Goal: Task Accomplishment & Management: Complete application form

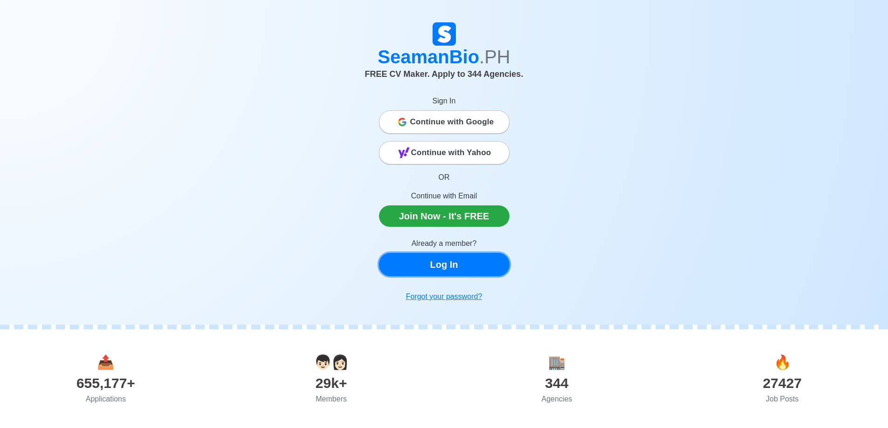
click at [443, 263] on link "Log In" at bounding box center [444, 264] width 130 height 23
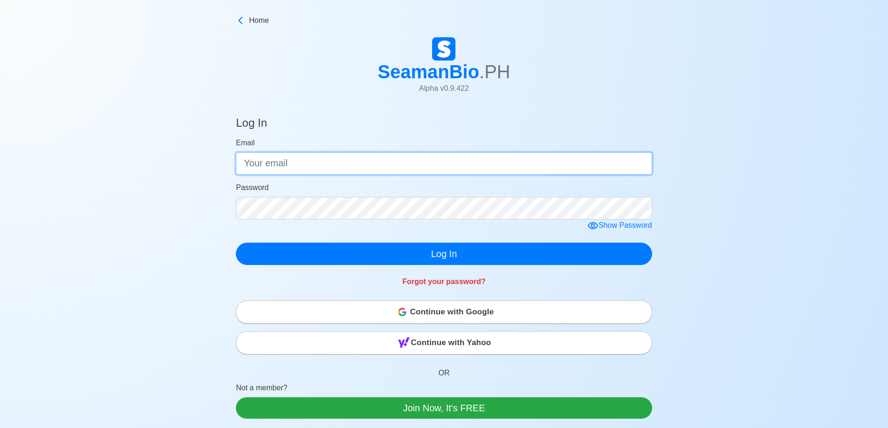
click at [264, 157] on input "Email" at bounding box center [444, 163] width 416 height 22
click at [299, 164] on input "Email" at bounding box center [444, 163] width 416 height 22
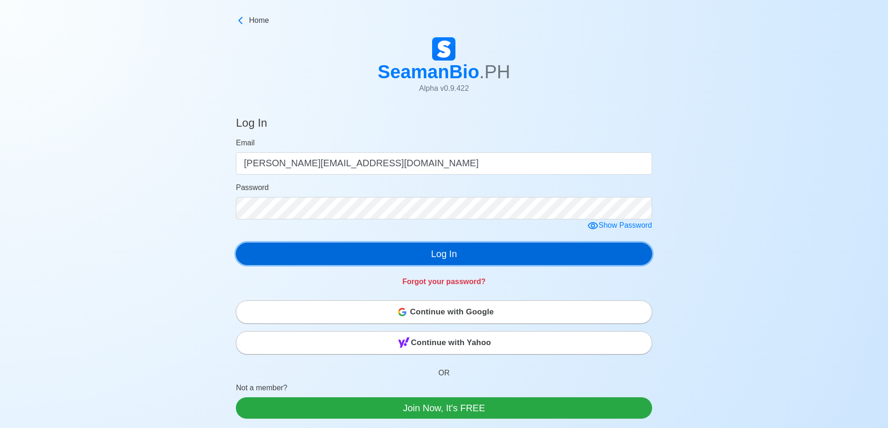
click at [444, 260] on button "Log In" at bounding box center [444, 254] width 416 height 22
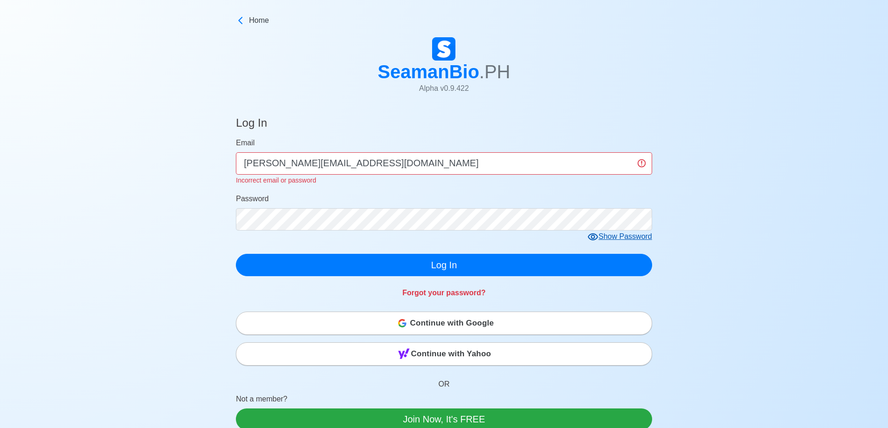
click at [604, 236] on div "Show Password" at bounding box center [619, 237] width 65 height 12
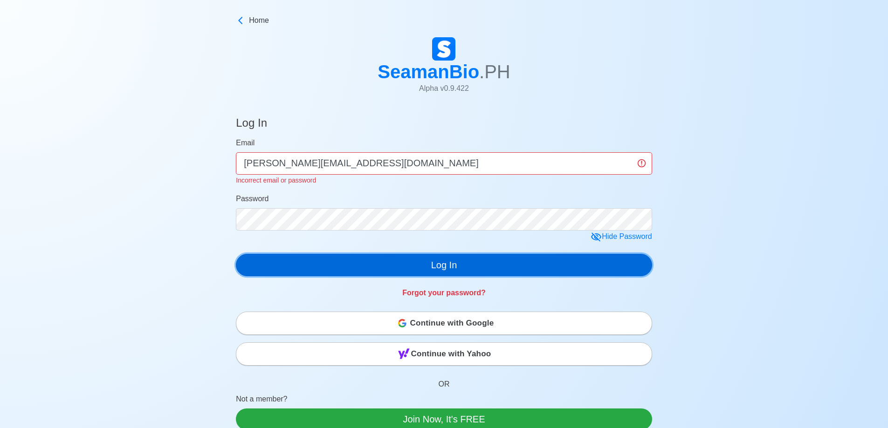
click at [435, 267] on button "Log In" at bounding box center [444, 265] width 416 height 22
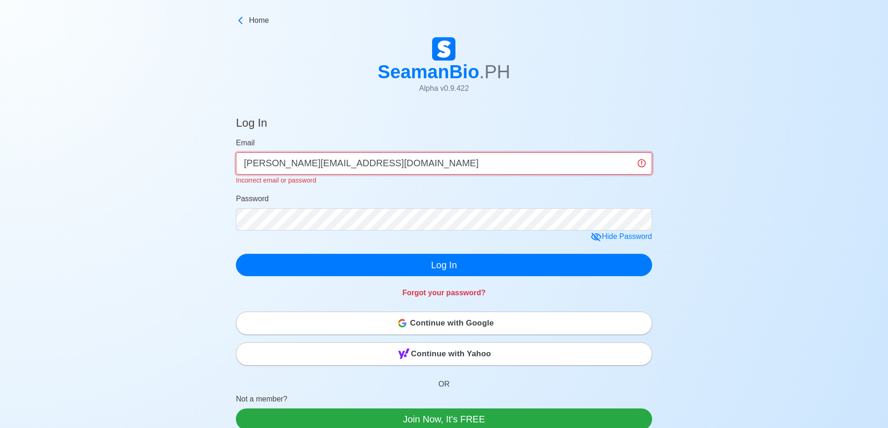
drag, startPoint x: 386, startPoint y: 159, endPoint x: 172, endPoint y: 156, distance: 213.4
click at [173, 156] on div "Log In Email [PERSON_NAME][EMAIL_ADDRESS][DOMAIN_NAME] Incorrect email or passw…" at bounding box center [444, 336] width 888 height 463
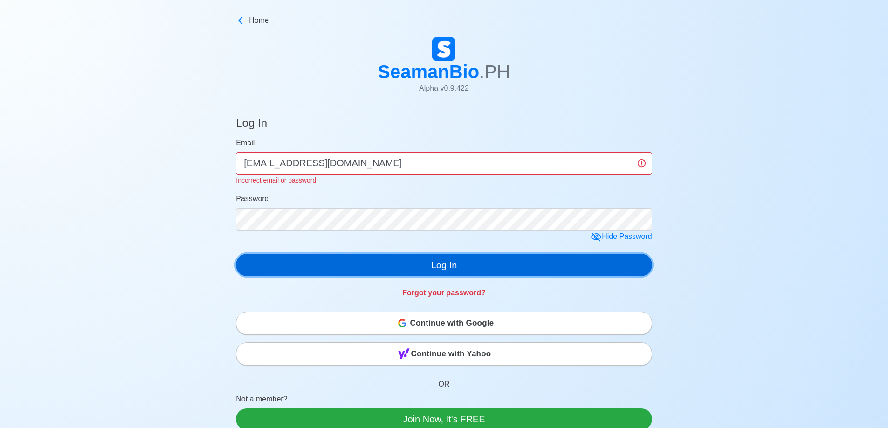
click at [472, 266] on div "Log In Email [EMAIL_ADDRESS][DOMAIN_NAME] Incorrect email or password Password …" at bounding box center [444, 205] width 416 height 201
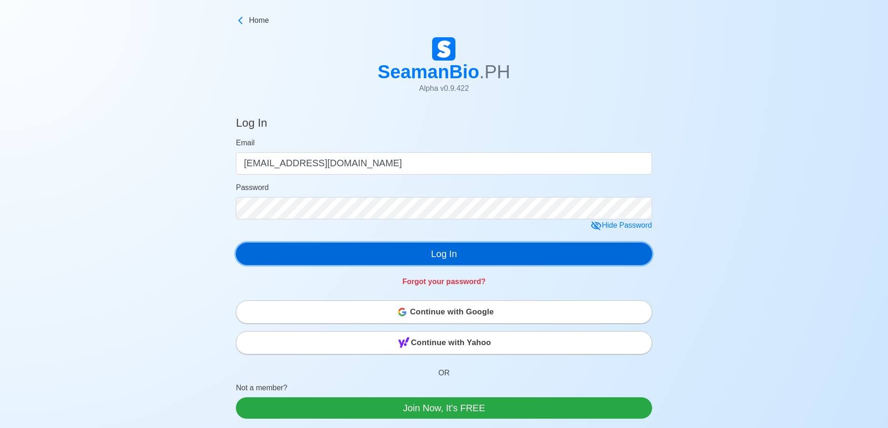
click at [476, 256] on button "Log In" at bounding box center [444, 254] width 416 height 22
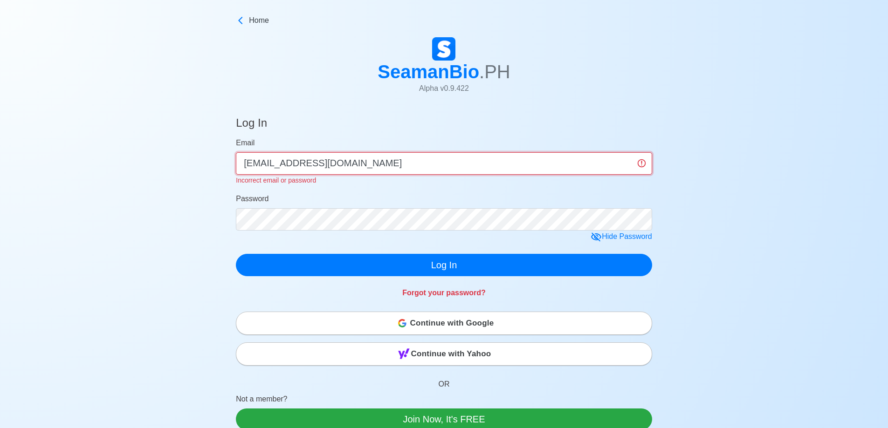
drag, startPoint x: 385, startPoint y: 165, endPoint x: 175, endPoint y: 159, distance: 210.7
click at [175, 159] on div "Log In Email [EMAIL_ADDRESS][DOMAIN_NAME] Incorrect email or password Password …" at bounding box center [444, 336] width 888 height 463
type input "[PERSON_NAME][EMAIL_ADDRESS][DOMAIN_NAME]"
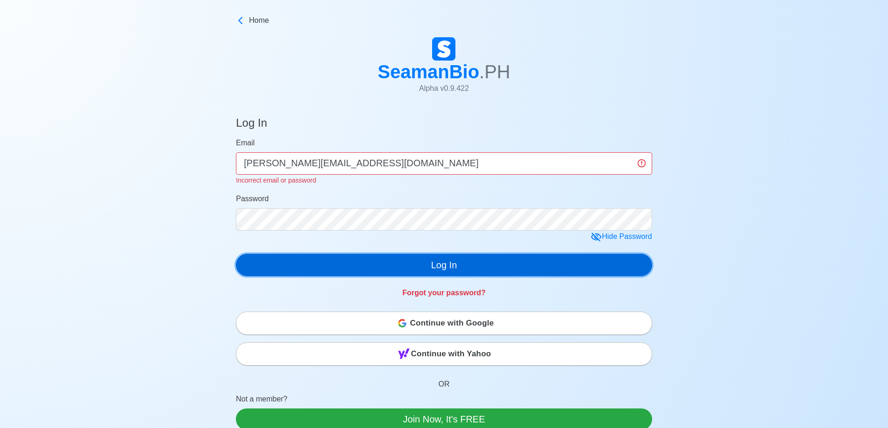
click at [417, 267] on div "Log In Email [PERSON_NAME][EMAIL_ADDRESS][DOMAIN_NAME] Incorrect email or passw…" at bounding box center [444, 205] width 416 height 201
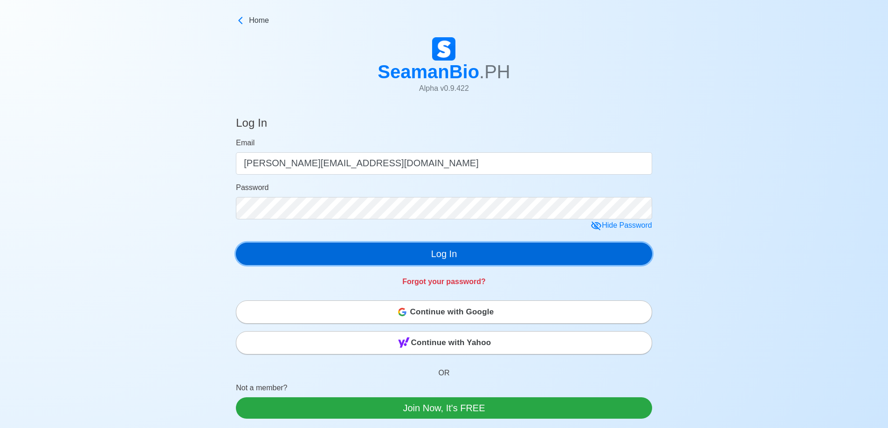
click at [407, 256] on button "Log In" at bounding box center [444, 254] width 416 height 22
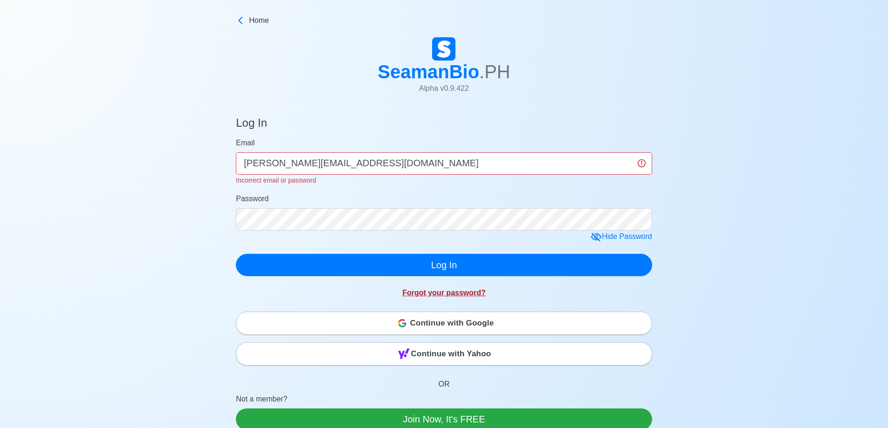
click at [446, 295] on link "Forgot your password?" at bounding box center [443, 293] width 83 height 8
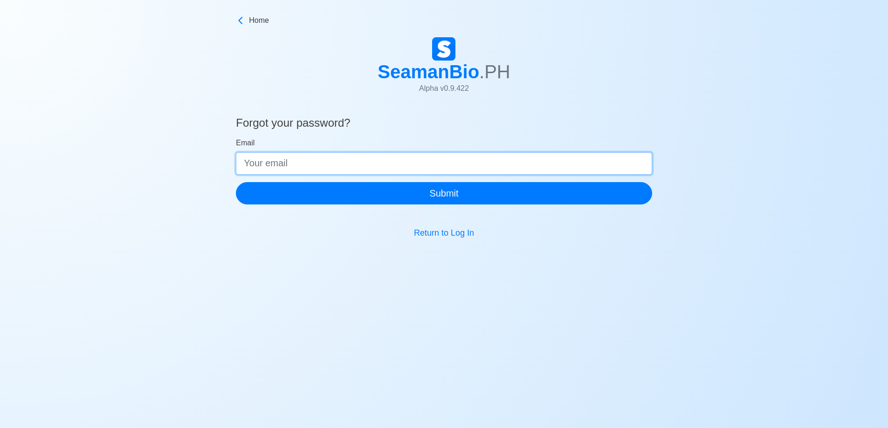
click at [512, 162] on input "Email" at bounding box center [444, 163] width 416 height 22
type input "[PERSON_NAME][EMAIL_ADDRESS][DOMAIN_NAME]"
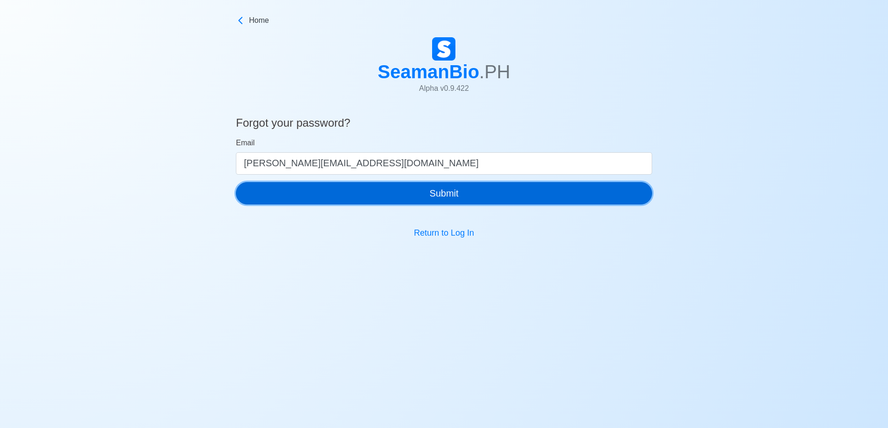
click at [473, 192] on button "Submit" at bounding box center [444, 193] width 416 height 22
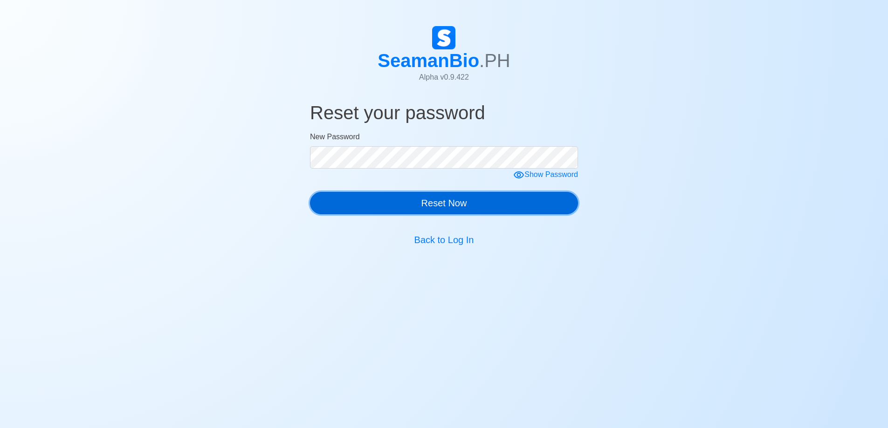
click at [451, 203] on button "Reset Now" at bounding box center [444, 203] width 268 height 22
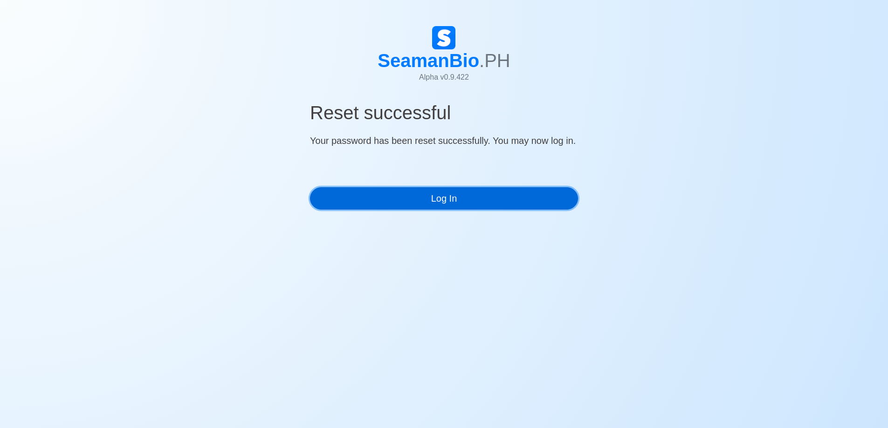
click at [451, 203] on link "Log In" at bounding box center [444, 198] width 268 height 22
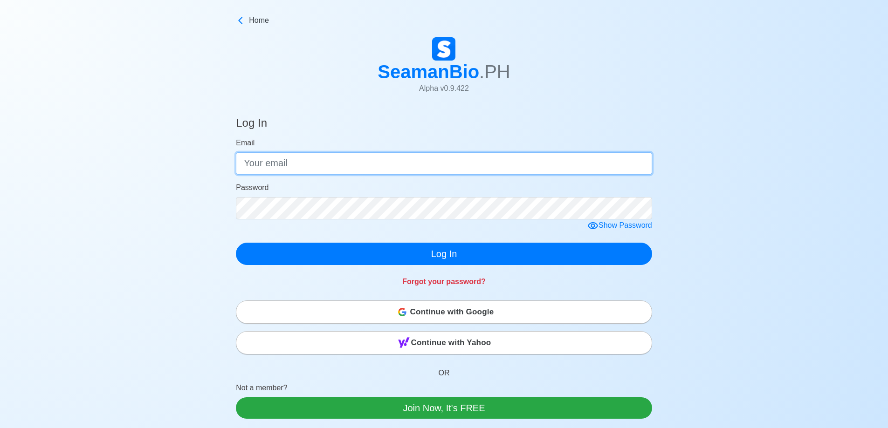
click at [315, 166] on input "Email" at bounding box center [444, 163] width 416 height 22
type input "[PERSON_NAME][EMAIL_ADDRESS][DOMAIN_NAME]"
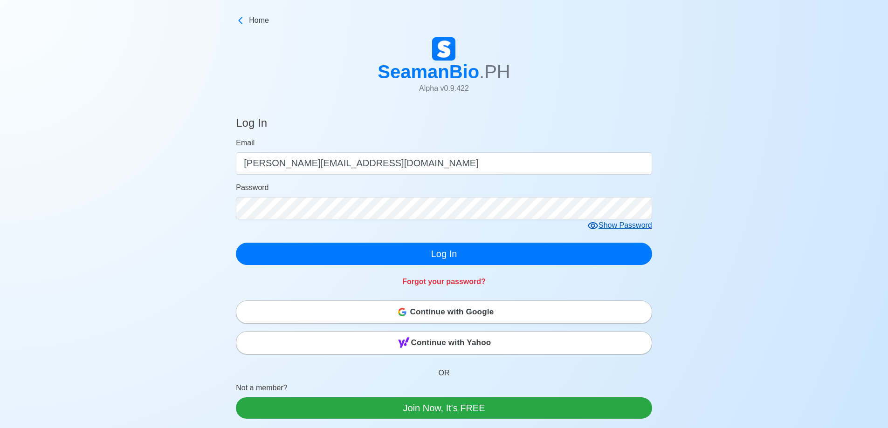
click at [638, 223] on div "Show Password" at bounding box center [619, 226] width 65 height 12
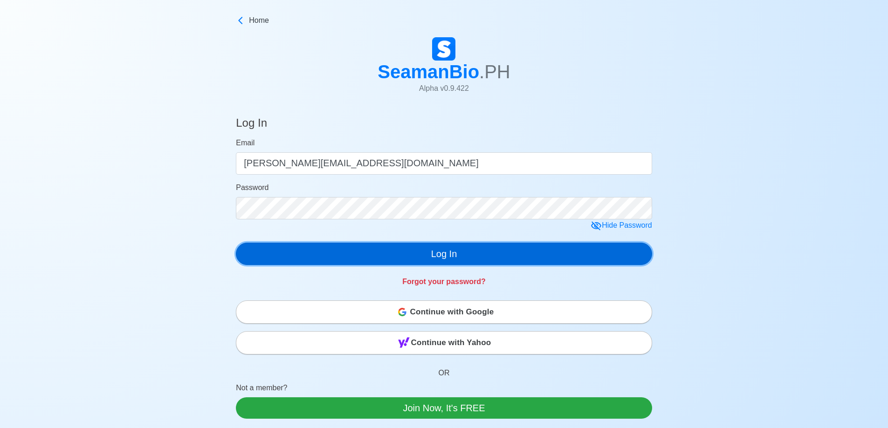
click at [483, 259] on button "Log In" at bounding box center [444, 254] width 416 height 22
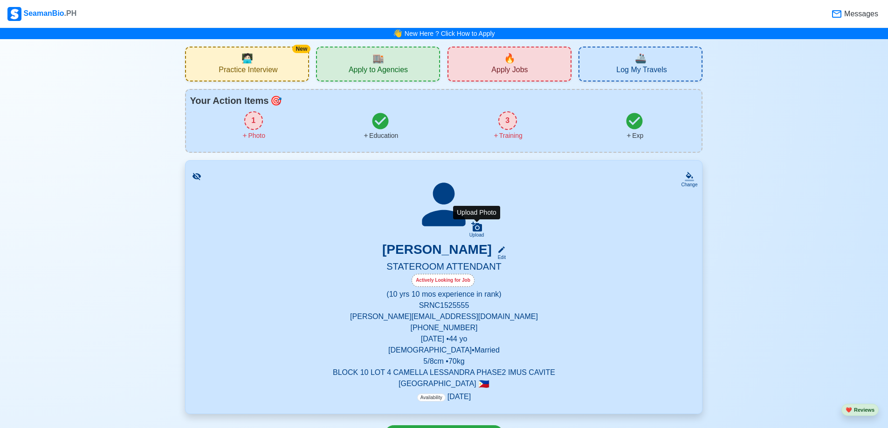
click at [475, 233] on div "Upload" at bounding box center [476, 235] width 15 height 6
click at [0, 0] on input "Upload" at bounding box center [0, 0] width 0 height 0
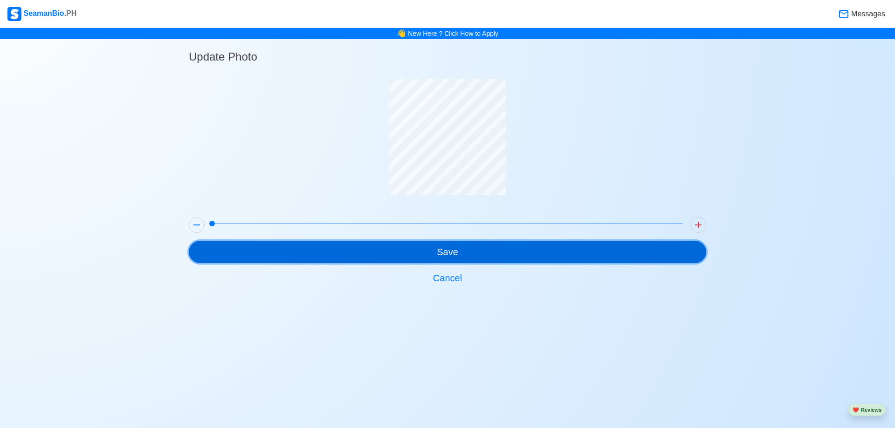
click at [496, 251] on button "Save" at bounding box center [447, 252] width 517 height 22
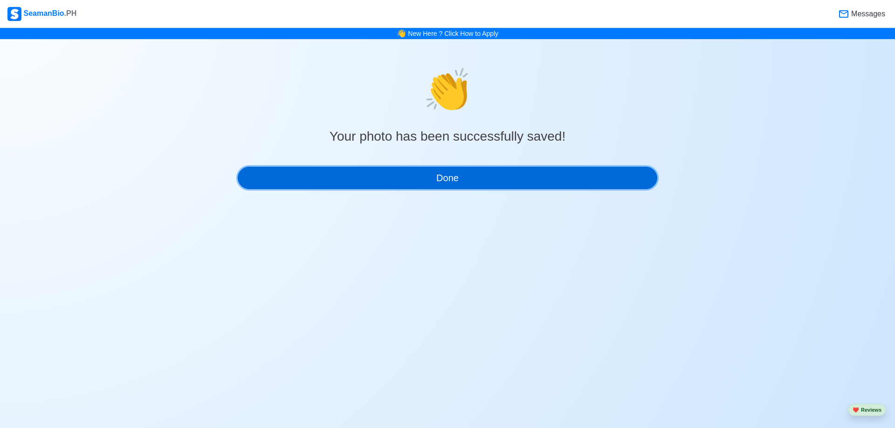
click at [472, 167] on button "Done" at bounding box center [447, 178] width 419 height 22
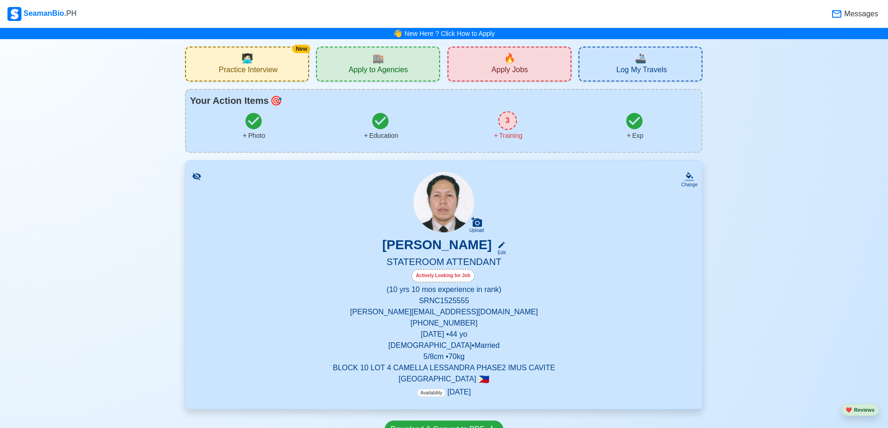
click at [503, 127] on div "3" at bounding box center [507, 120] width 19 height 19
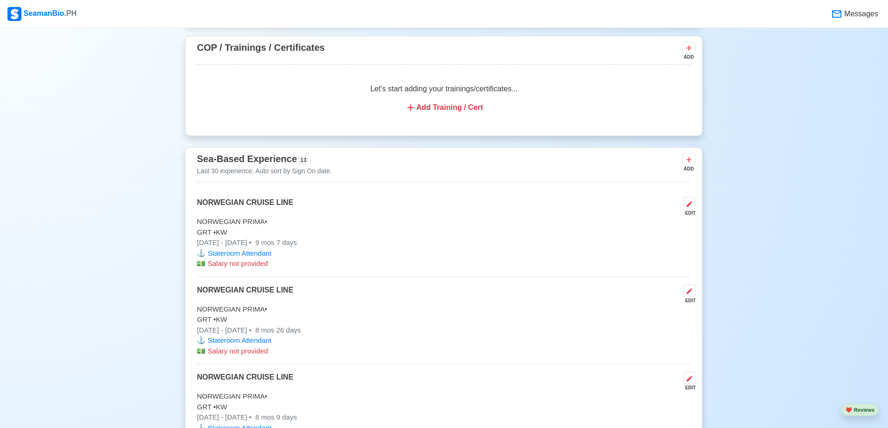
scroll to position [1095, 0]
click at [454, 113] on div "Add Training / Cert" at bounding box center [443, 107] width 471 height 11
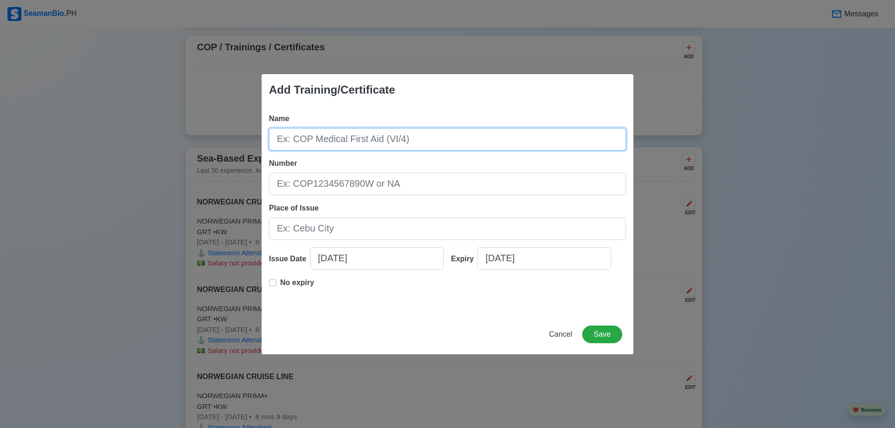
click at [387, 140] on input "Name" at bounding box center [447, 139] width 357 height 22
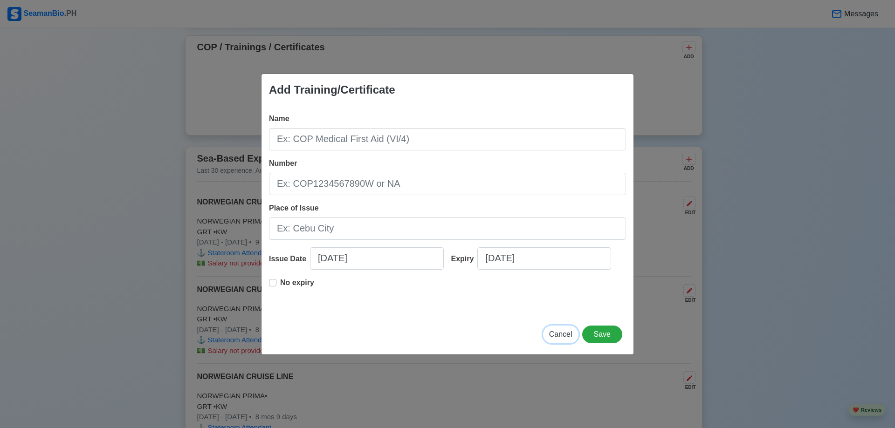
click at [560, 339] on button "Cancel" at bounding box center [560, 335] width 35 height 18
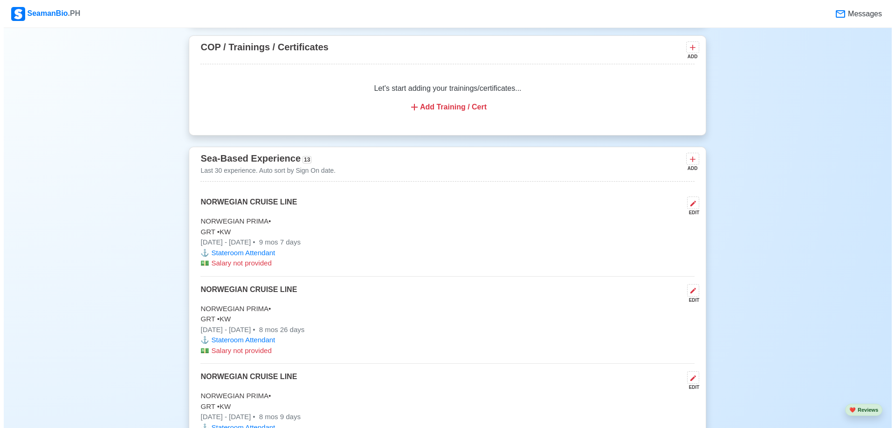
scroll to position [862, 0]
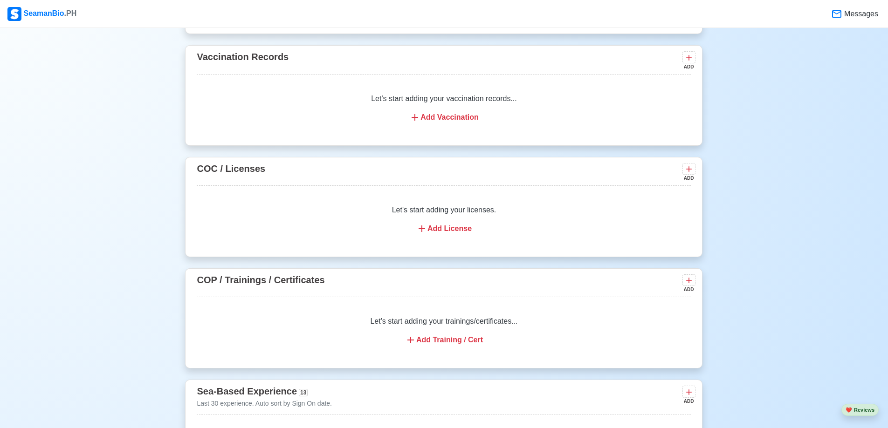
click at [462, 346] on div "Add Training / Cert" at bounding box center [443, 340] width 471 height 11
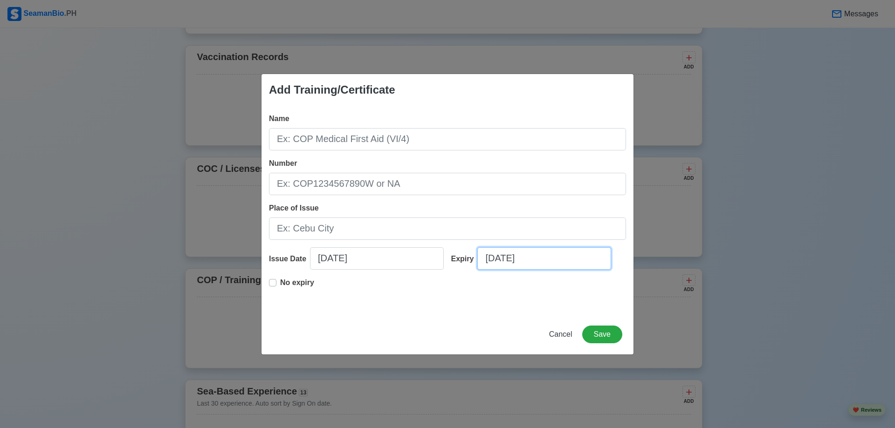
click at [487, 253] on input "09/29/2025" at bounding box center [544, 258] width 134 height 22
select select "****"
select select "*********"
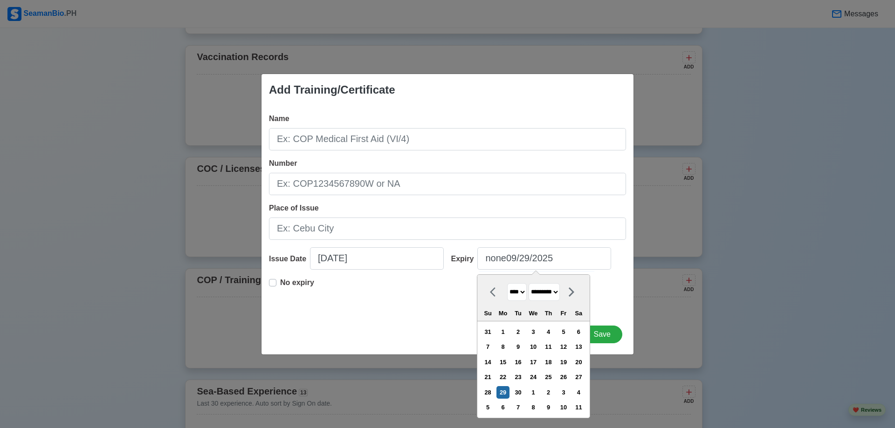
type input "09/29/2025"
click at [457, 321] on div "Add Training/Certificate Name Number Place of Issue Issue Date 09/29/2025 Expir…" at bounding box center [447, 214] width 373 height 281
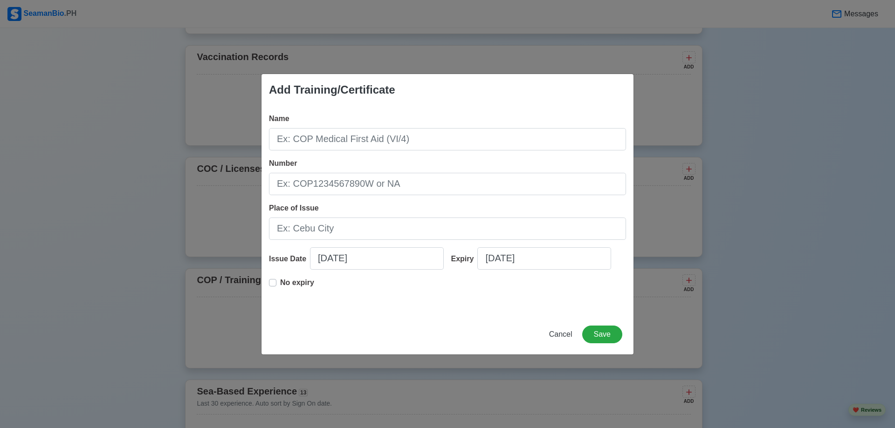
click at [280, 284] on label "No expiry" at bounding box center [297, 286] width 34 height 19
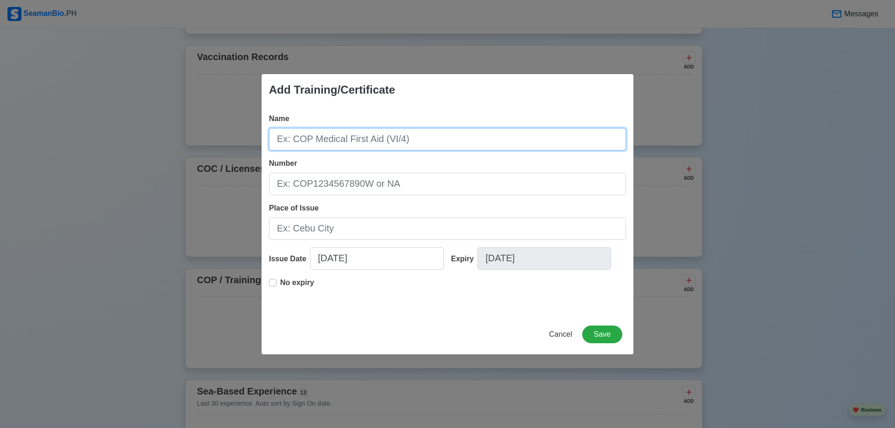
click at [321, 142] on input "Name" at bounding box center [447, 139] width 357 height 22
type input "COP Ship Security Awareness Training and Seafarers with Designated Security Dut…"
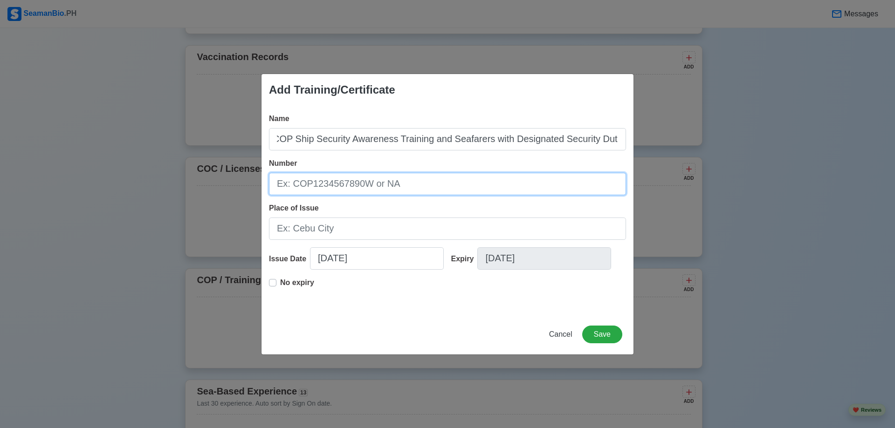
click at [361, 183] on input "Number" at bounding box center [447, 184] width 357 height 22
type input "27-235753"
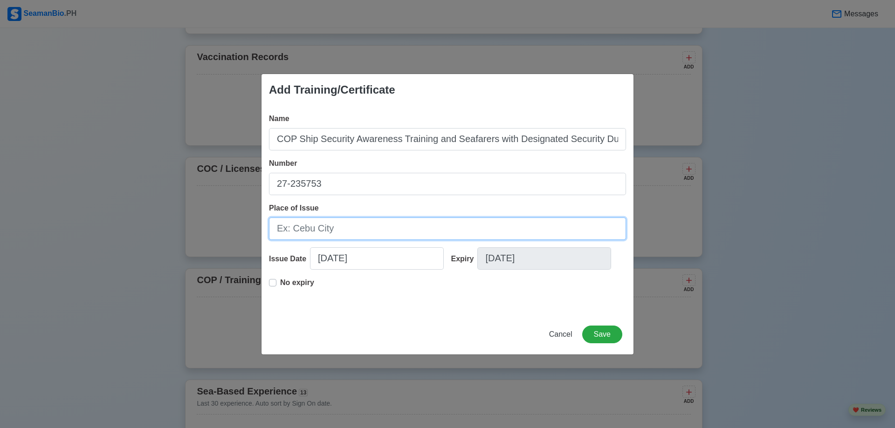
click at [322, 231] on input "Place of Issue" at bounding box center [447, 229] width 357 height 22
type input "Manila"
click at [446, 307] on div "Name COP Ship Security Awareness Training and Seafarers with Designated Securit…" at bounding box center [447, 210] width 372 height 209
click at [335, 259] on input "09/29/2025" at bounding box center [377, 258] width 134 height 22
select select "****"
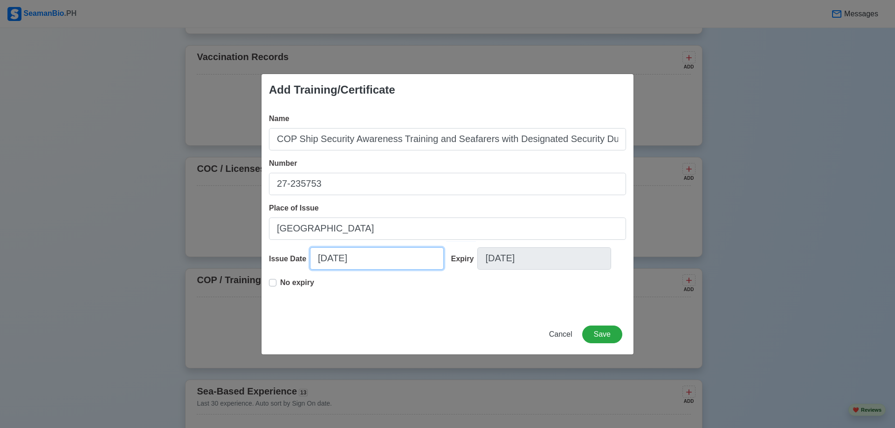
select select "*********"
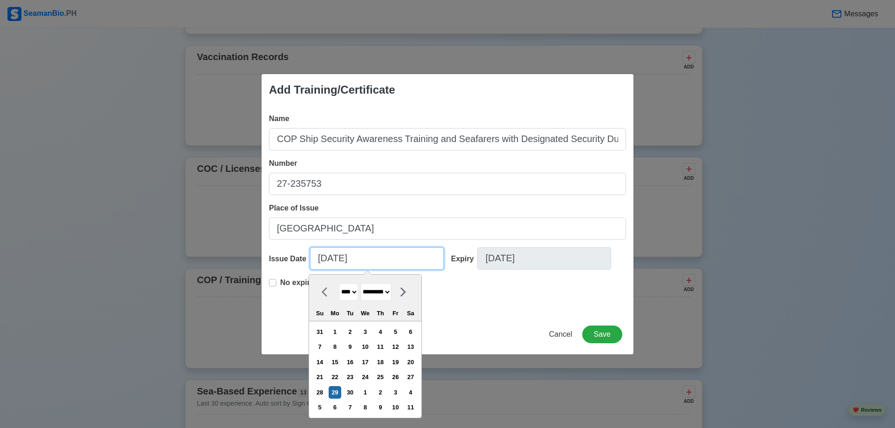
drag, startPoint x: 325, startPoint y: 258, endPoint x: 307, endPoint y: 259, distance: 17.7
click at [310, 259] on input "09/29/2025" at bounding box center [377, 258] width 134 height 22
type input "08/29/2025"
select select "******"
drag, startPoint x: 334, startPoint y: 257, endPoint x: 328, endPoint y: 257, distance: 6.1
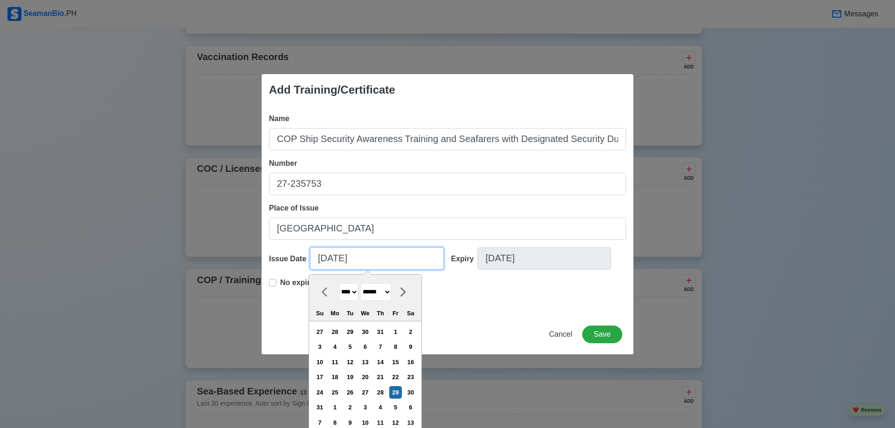
click at [328, 257] on input "08/29/2025" at bounding box center [377, 258] width 134 height 22
drag, startPoint x: 336, startPoint y: 258, endPoint x: 328, endPoint y: 259, distance: 8.4
click at [328, 259] on input "08/29/2025" at bounding box center [377, 258] width 134 height 22
drag, startPoint x: 371, startPoint y: 264, endPoint x: 373, endPoint y: 257, distance: 7.2
click at [371, 263] on input "08/06/2025" at bounding box center [377, 258] width 134 height 22
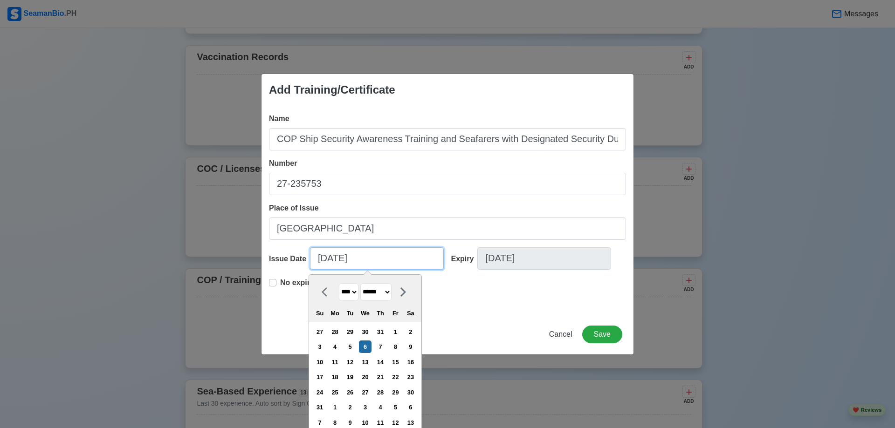
click at [352, 256] on input "08/06/2025" at bounding box center [377, 258] width 134 height 22
type input "08/06/2014"
select select "****"
type input "08/06/2014"
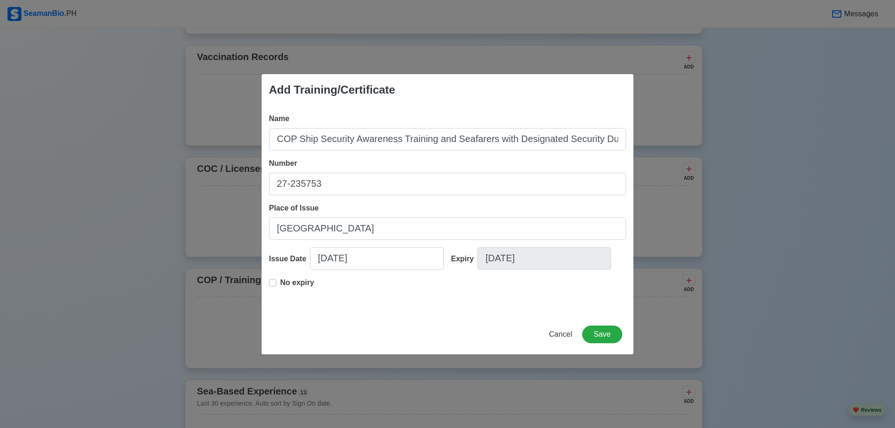
click at [499, 315] on div "Add Training/Certificate Name COP Ship Security Awareness Training and Seafarer…" at bounding box center [447, 214] width 373 height 281
click at [605, 335] on button "Save" at bounding box center [602, 335] width 40 height 18
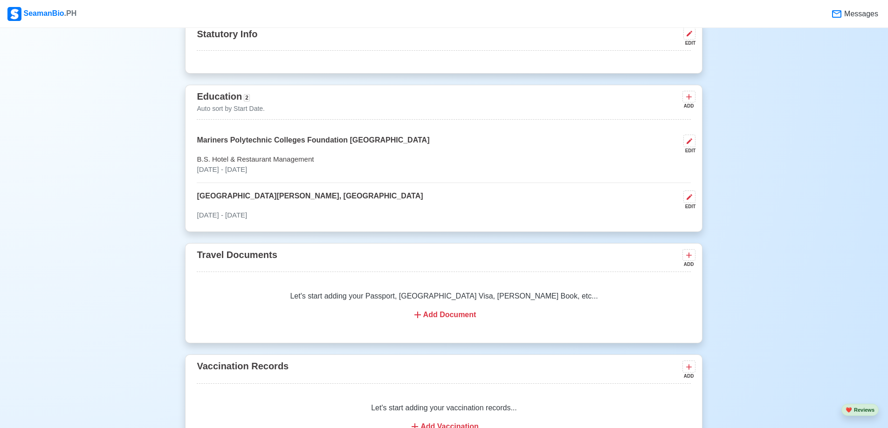
scroll to position [464, 0]
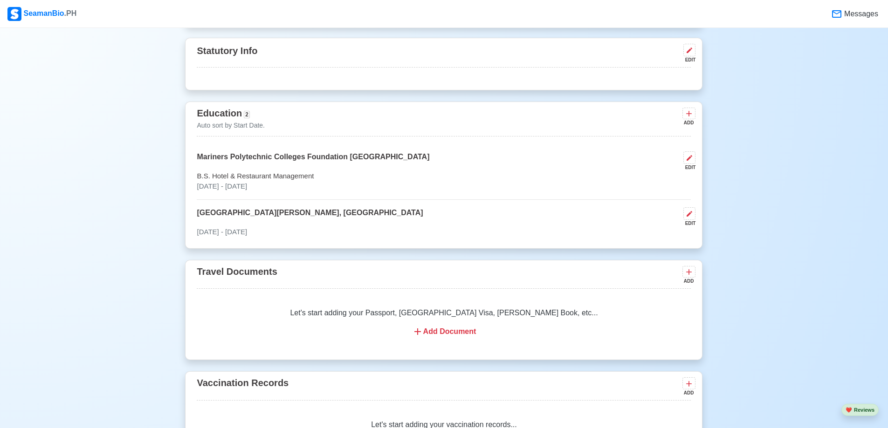
click at [464, 333] on div "Add Document" at bounding box center [443, 331] width 471 height 11
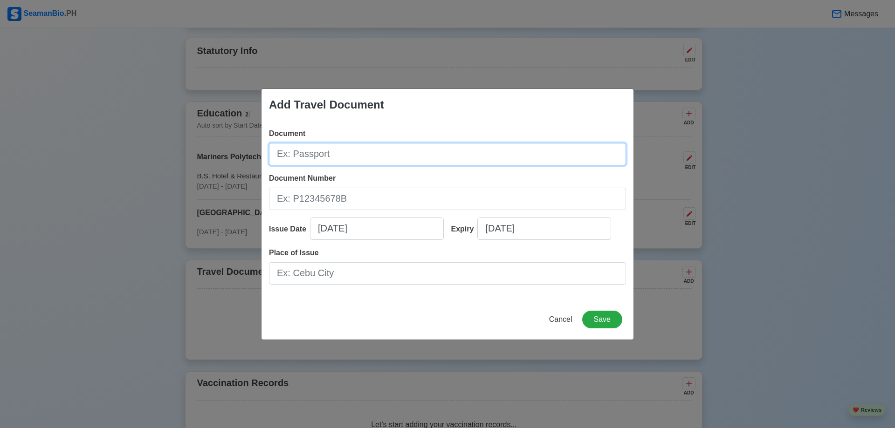
click at [296, 148] on input "Document" at bounding box center [447, 154] width 357 height 22
click at [304, 155] on input "Document" at bounding box center [447, 154] width 357 height 22
click at [305, 155] on input "Document" at bounding box center [447, 154] width 357 height 22
type input "P6188859B"
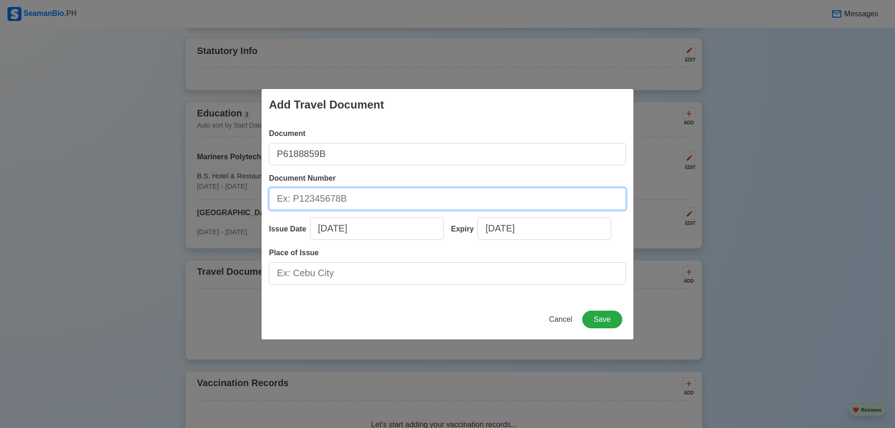
click at [323, 208] on input "Document Number" at bounding box center [447, 199] width 357 height 22
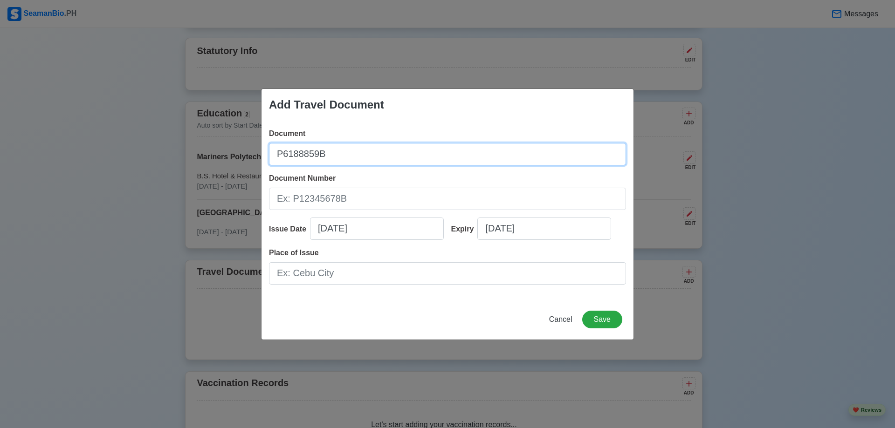
drag, startPoint x: 334, startPoint y: 152, endPoint x: 29, endPoint y: 128, distance: 305.7
click at [29, 128] on div "Add Travel Document Document P6188859B Document Number Issue Date 09/29/2025 Ex…" at bounding box center [447, 214] width 895 height 428
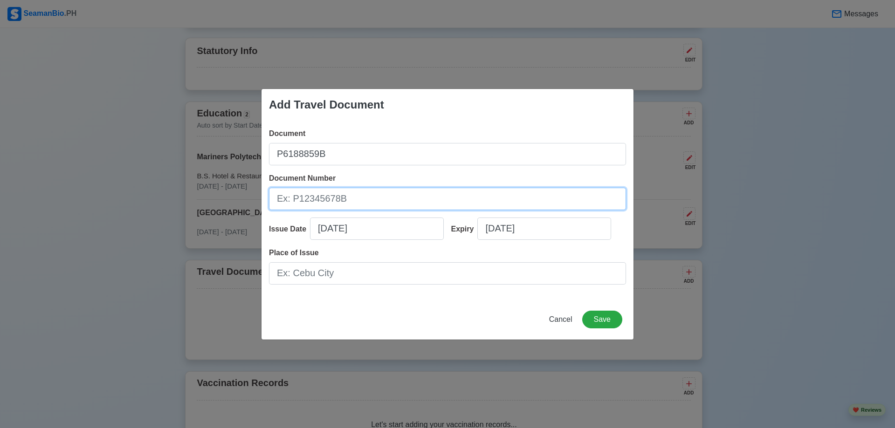
click at [310, 196] on input "Document Number" at bounding box center [447, 199] width 357 height 22
paste input "P6188859B"
type input "P6188859B"
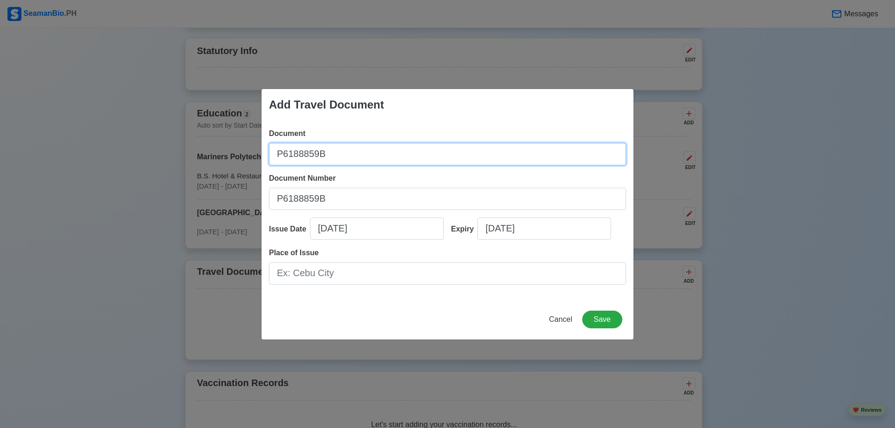
drag, startPoint x: 328, startPoint y: 154, endPoint x: 162, endPoint y: 154, distance: 165.4
click at [162, 154] on div "Add Travel Document Document P6188859B Document Number P6188859B Issue Date 09/…" at bounding box center [447, 214] width 895 height 428
type input "Passport"
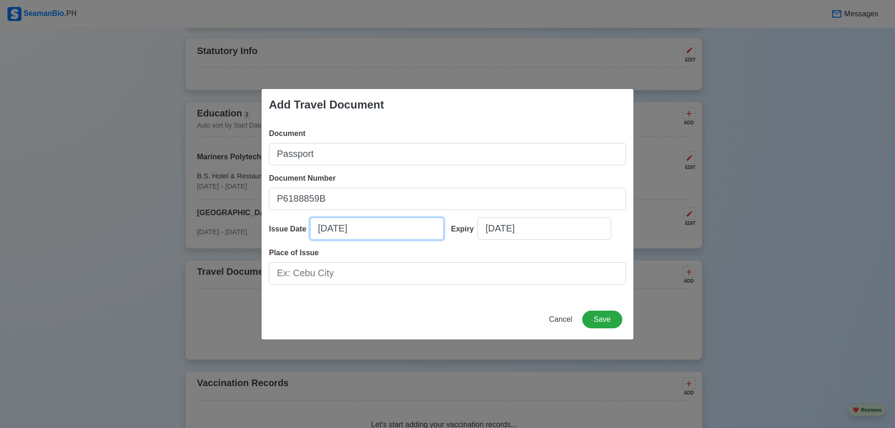
select select "****"
select select "*********"
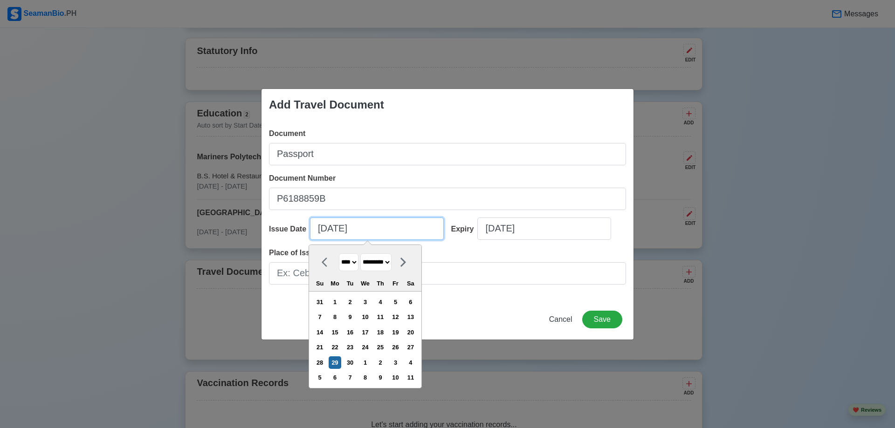
click at [322, 231] on input "09/29/2025" at bounding box center [377, 229] width 134 height 22
drag, startPoint x: 327, startPoint y: 228, endPoint x: 272, endPoint y: 229, distance: 55.4
click at [272, 229] on div "Issue Date 09/29/2025 **** **** **** **** **** **** **** **** **** **** **** **…" at bounding box center [356, 233] width 175 height 30
type input "02/29/2025"
select select "*****"
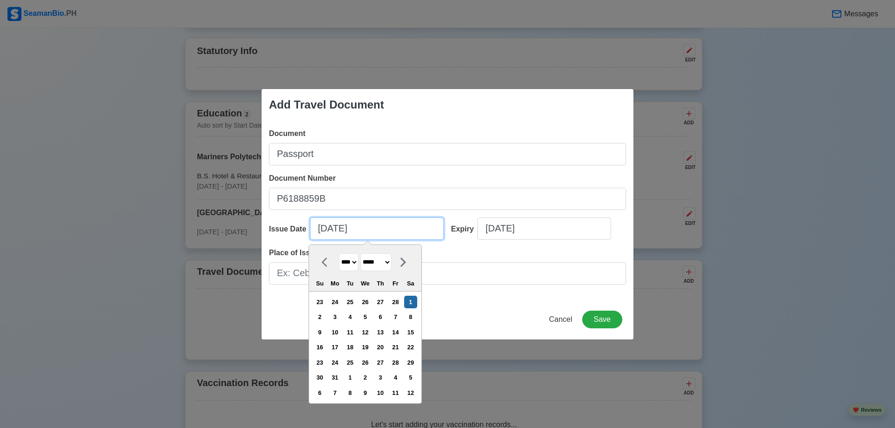
type input "02/9/2025"
select select "********"
type input "02/19/2021"
select select "****"
type input "02/19/2021"
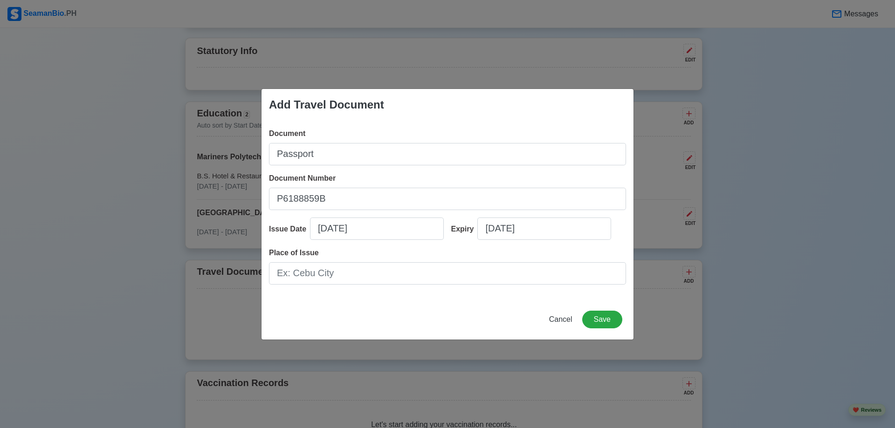
click at [496, 256] on div "Place of Issue" at bounding box center [447, 265] width 357 height 37
select select "****"
select select "*********"
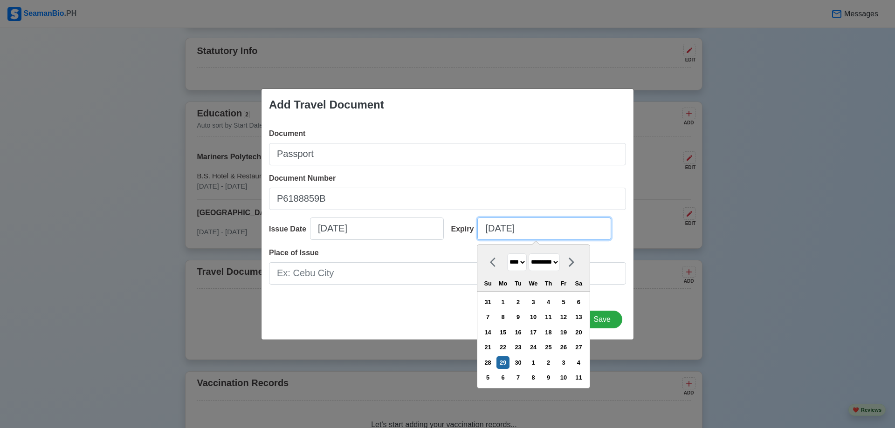
click at [498, 238] on input "09/29/2025" at bounding box center [544, 229] width 134 height 22
drag, startPoint x: 494, startPoint y: 229, endPoint x: 458, endPoint y: 224, distance: 36.2
click at [458, 224] on div "Expiry 09/29/2025 **** **** **** **** **** **** **** **** **** **** **** **** *…" at bounding box center [535, 233] width 182 height 30
type input "02/29/2025"
select select "*****"
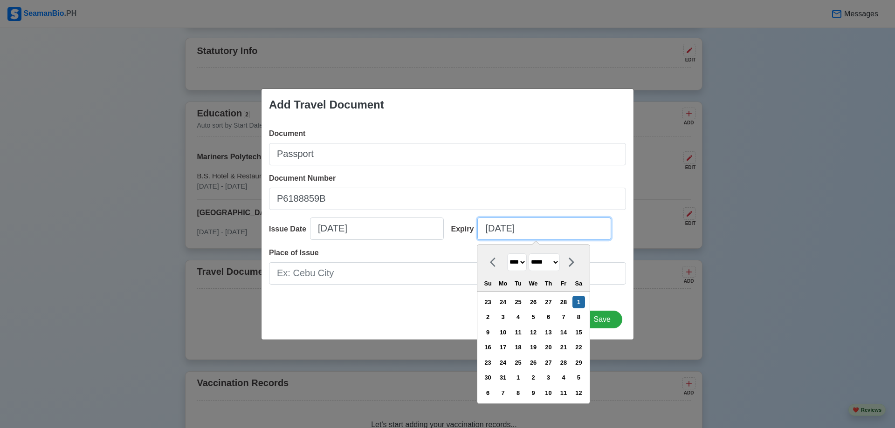
type input "02/9/2025"
select select "********"
type input "02/18/20"
select select "****"
type input "02/18/2031"
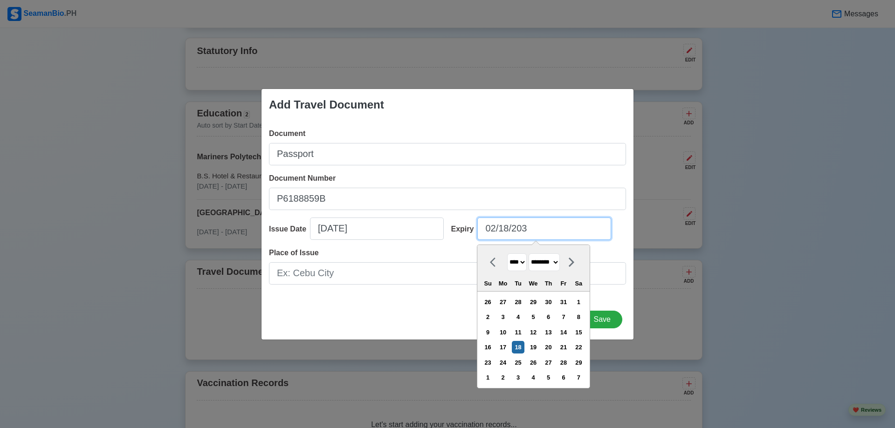
select select "****"
type input "02/18/2031"
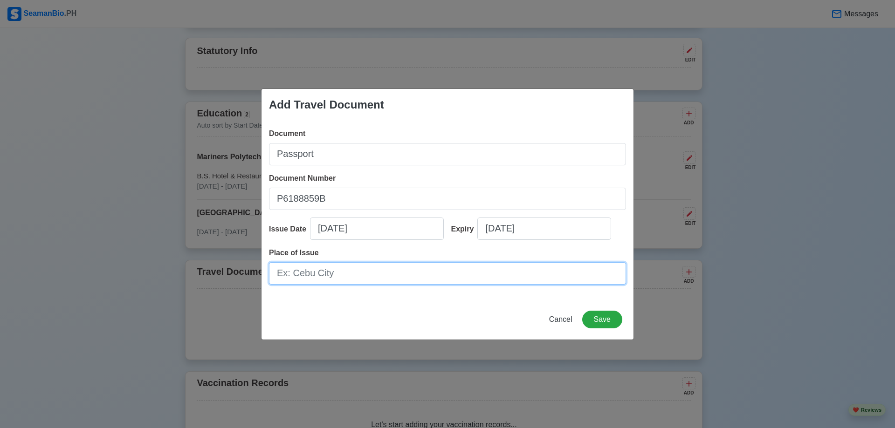
click at [324, 271] on input "Place of Issue" at bounding box center [447, 273] width 357 height 22
click at [320, 274] on input "DFA NCR south" at bounding box center [447, 273] width 357 height 22
type input "DFA NCR South"
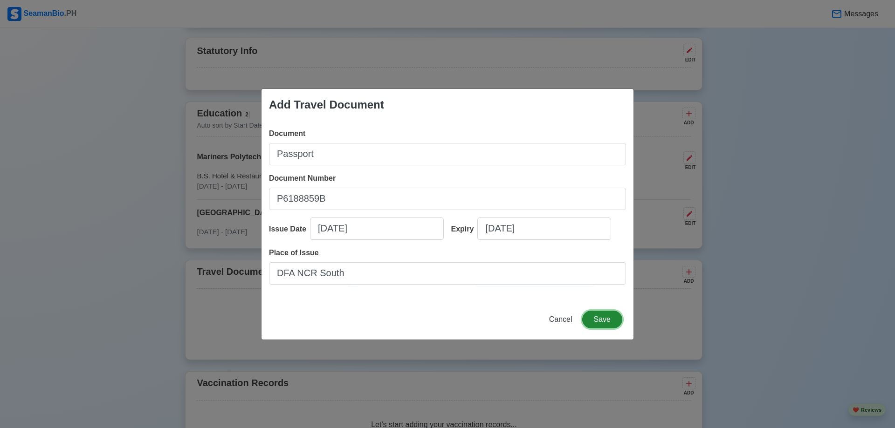
click at [599, 321] on button "Save" at bounding box center [602, 320] width 40 height 18
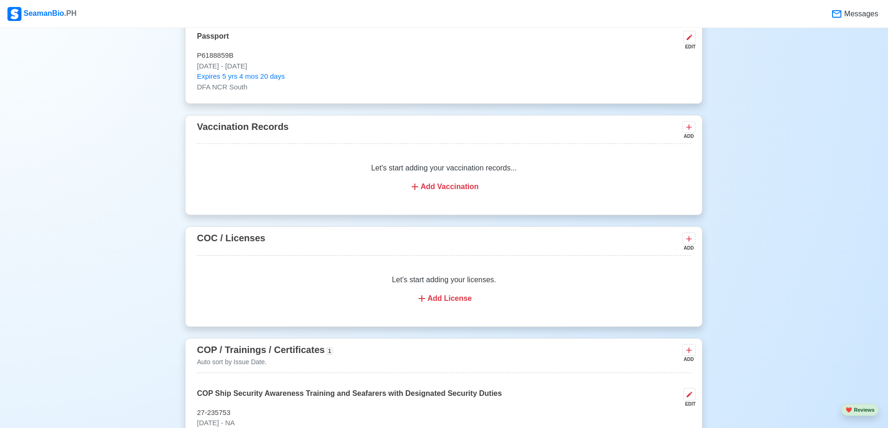
scroll to position [744, 0]
click at [444, 191] on div "Add Vaccination" at bounding box center [443, 186] width 471 height 11
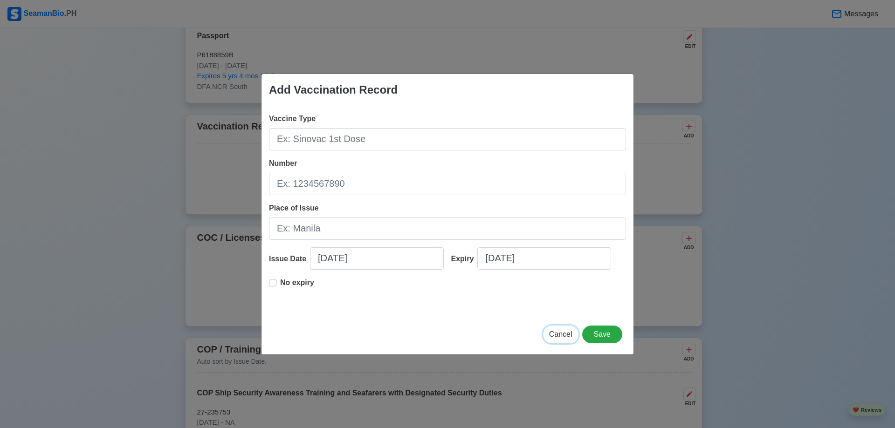
click at [561, 334] on span "Cancel" at bounding box center [560, 334] width 23 height 8
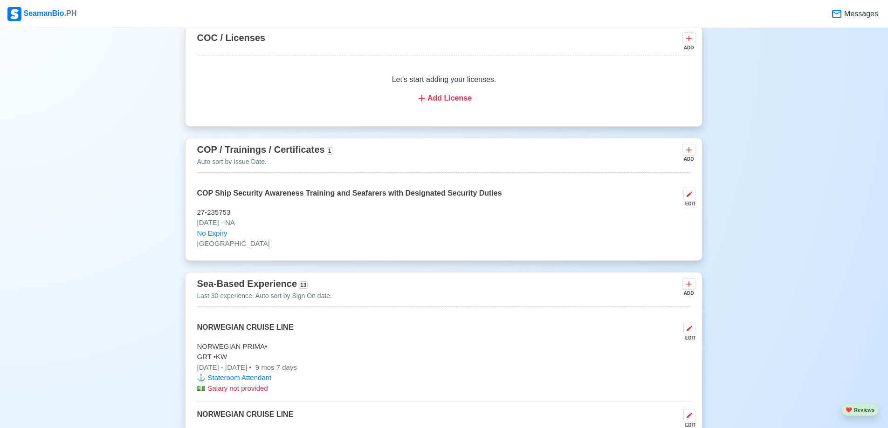
scroll to position [837, 0]
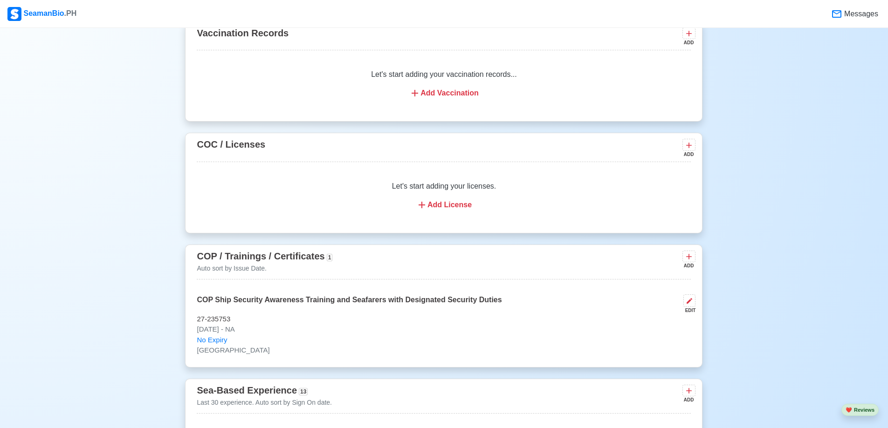
click at [440, 206] on div "Add License" at bounding box center [443, 204] width 471 height 11
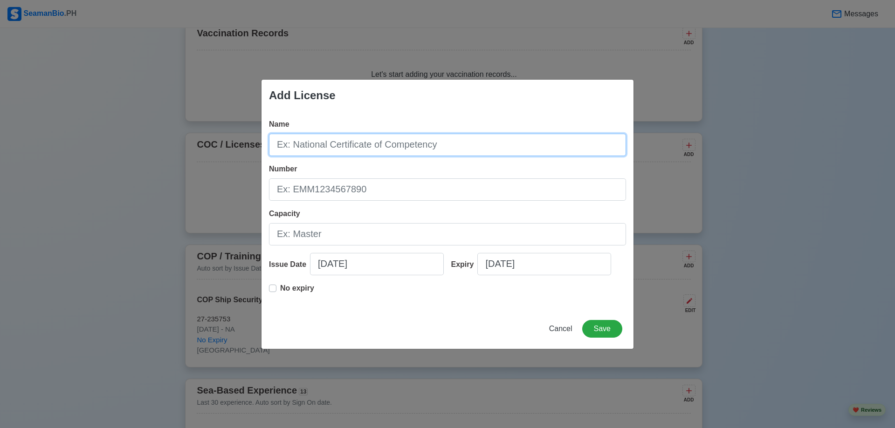
click at [373, 143] on input "Name" at bounding box center [447, 145] width 357 height 22
type input "Refresher Course BT"
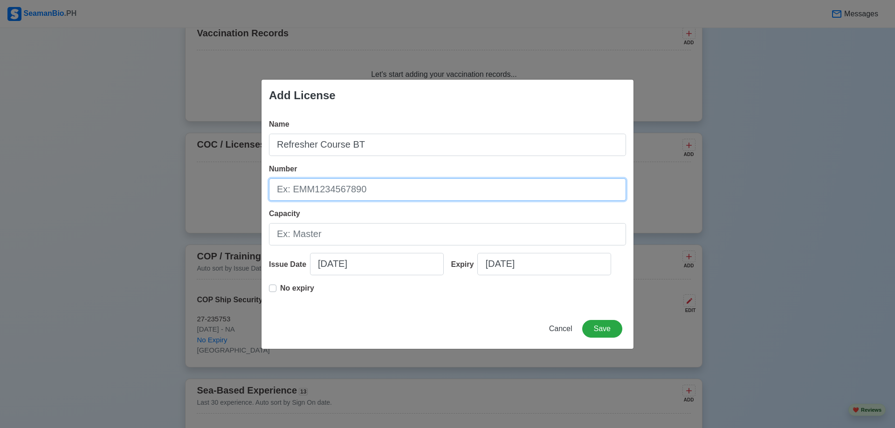
click at [325, 191] on input "Number" at bounding box center [447, 189] width 357 height 22
click at [299, 189] on input "Number" at bounding box center [447, 189] width 357 height 22
type input "BS-REF-0014-082024"
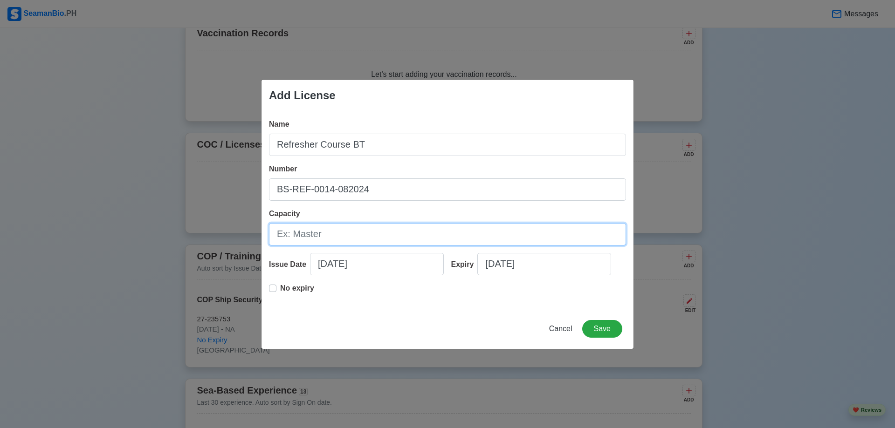
click at [309, 234] on input "Capacity" at bounding box center [447, 234] width 357 height 22
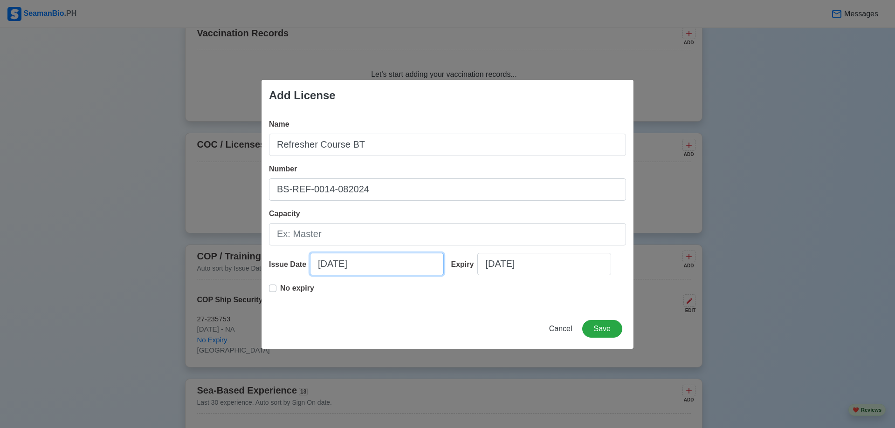
select select "****"
select select "*********"
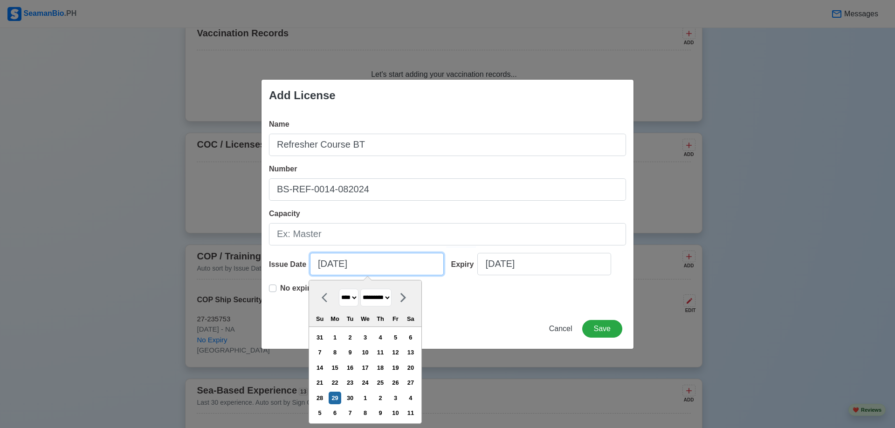
drag, startPoint x: 326, startPoint y: 261, endPoint x: 312, endPoint y: 260, distance: 14.0
click at [312, 260] on input "09/29/2025" at bounding box center [377, 264] width 134 height 22
type input "08/29/2025"
select select "******"
type input "08/17/20"
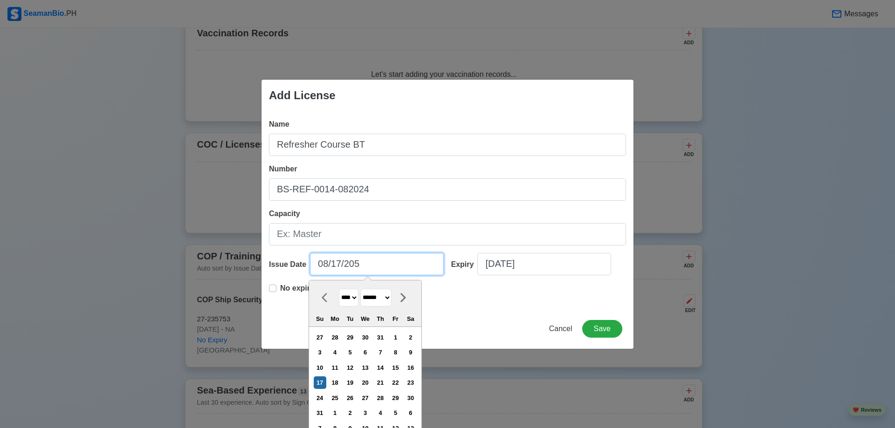
select select "****"
type input "08/17/2024"
select select "****"
type input "08/17/2024"
click at [510, 305] on div "Name Refresher Course BT Number BS-REF-0014-082024 Capacity Issue Date 08/17/20…" at bounding box center [447, 210] width 372 height 198
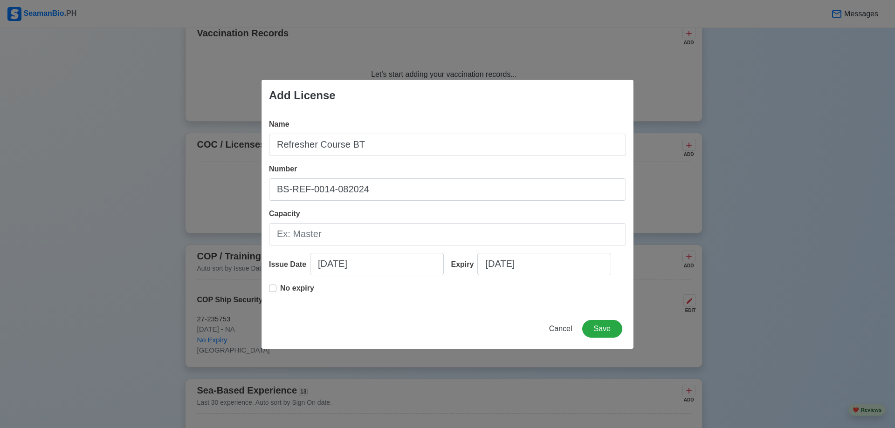
click at [280, 289] on label "No expiry" at bounding box center [297, 292] width 34 height 19
type input "08/17/2024"
click at [452, 303] on div "Name Refresher Course BT Number BS-REF-0014-082024 Capacity Issue Date 08/17/20…" at bounding box center [447, 210] width 372 height 198
click at [609, 332] on button "Save" at bounding box center [602, 329] width 40 height 18
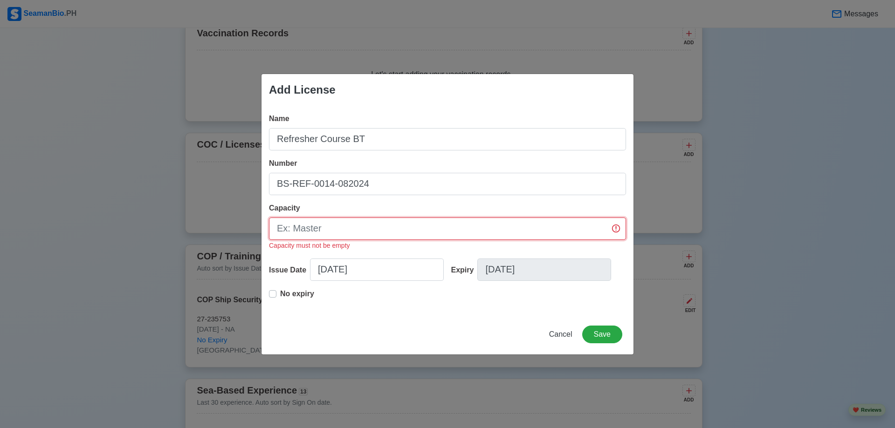
click at [616, 230] on input "Capacity" at bounding box center [447, 229] width 357 height 22
click at [615, 229] on input "Capacity" at bounding box center [447, 229] width 357 height 22
click at [309, 230] on input "Capacity" at bounding box center [447, 229] width 357 height 22
click at [358, 230] on input "Capacity" at bounding box center [447, 229] width 357 height 22
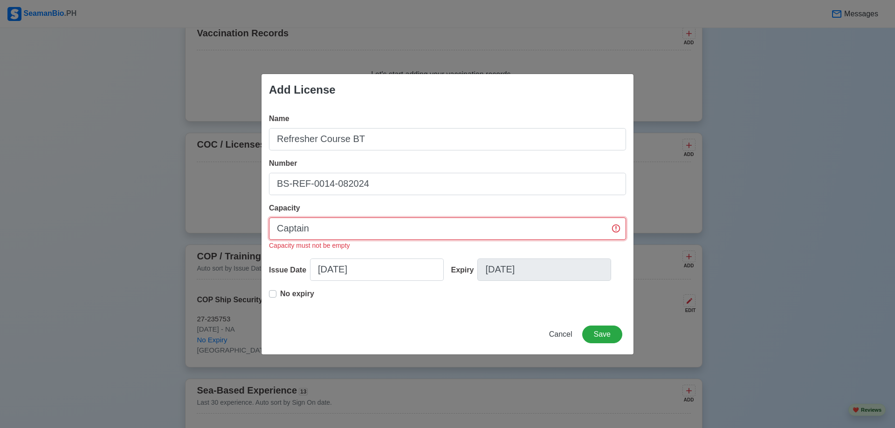
click at [616, 230] on input "Captain" at bounding box center [447, 229] width 357 height 22
drag, startPoint x: 314, startPoint y: 225, endPoint x: 257, endPoint y: 219, distance: 58.0
click at [257, 219] on div "Add License Name Refresher Course BT Number BS-REF-0014-082024 Capacity Captain…" at bounding box center [447, 214] width 895 height 428
click at [440, 309] on div "Name Refresher Course BT Number BS-REF-0014-082024 Capacity Stateroom Capacity …" at bounding box center [447, 210] width 372 height 209
drag, startPoint x: 351, startPoint y: 225, endPoint x: 157, endPoint y: 208, distance: 195.5
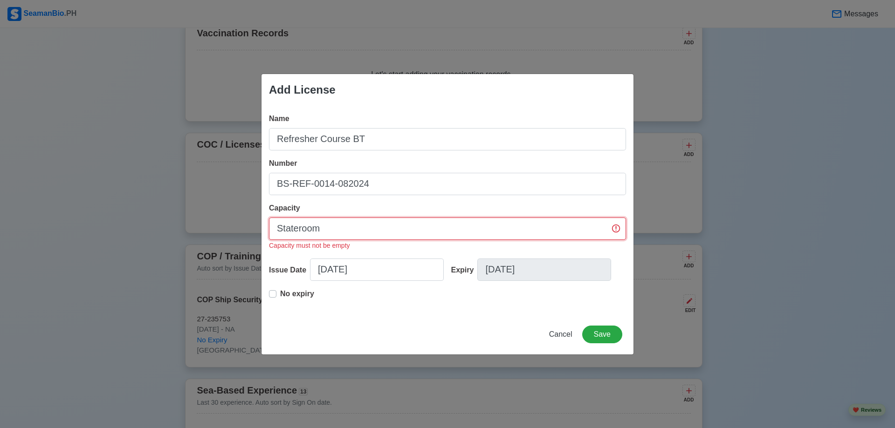
click at [161, 209] on div "Add License Name Refresher Course BT Number BS-REF-0014-082024 Capacity Statero…" at bounding box center [447, 214] width 895 height 428
type input "M"
type input "Captain"
click at [601, 333] on button "Save" at bounding box center [602, 335] width 40 height 18
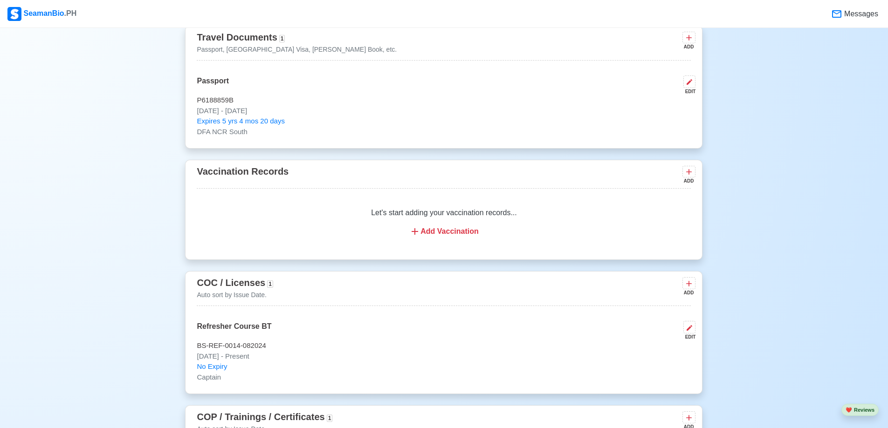
scroll to position [652, 0]
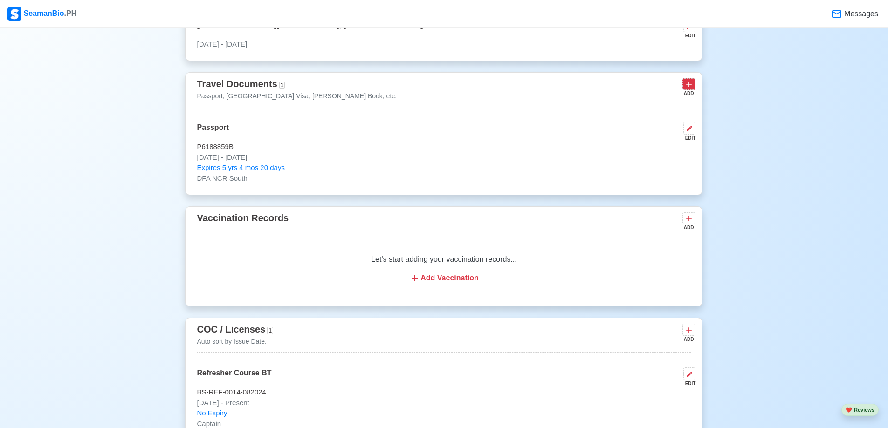
click at [687, 88] on icon at bounding box center [688, 84] width 9 height 9
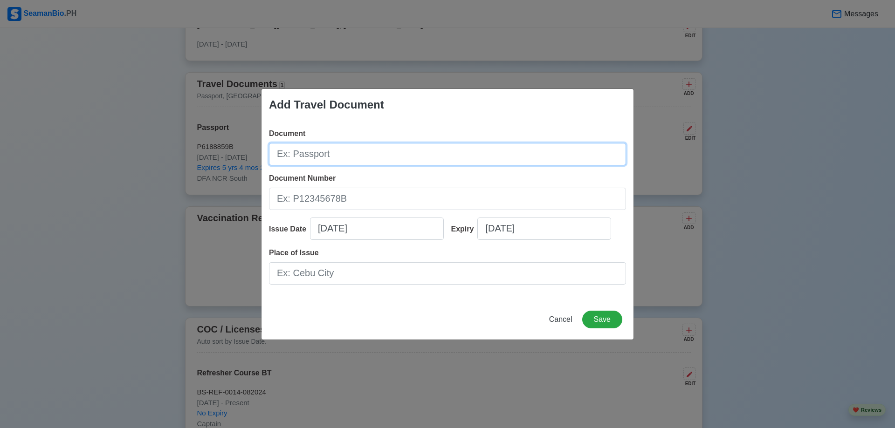
click at [326, 156] on input "Document" at bounding box center [447, 154] width 357 height 22
type input "Seamans Book"
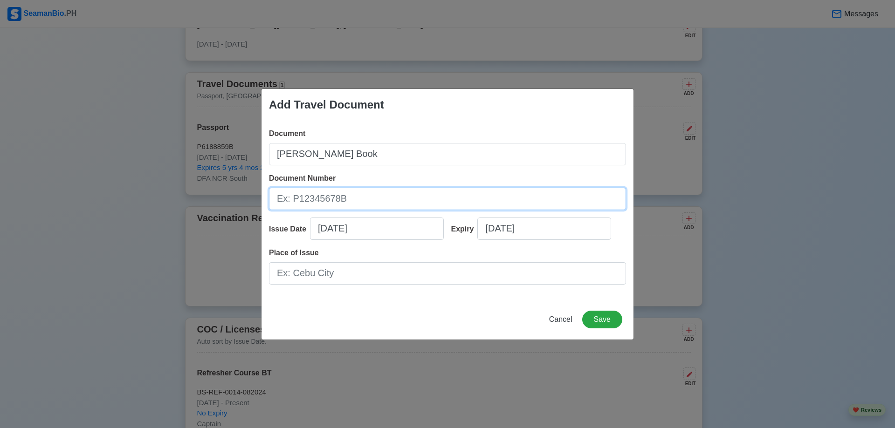
click at [313, 203] on input "Document Number" at bounding box center [447, 199] width 357 height 22
drag, startPoint x: 321, startPoint y: 199, endPoint x: 209, endPoint y: 184, distance: 112.9
click at [210, 184] on div "Add Travel Document Document Seamans Book Document Number 1627557 Issue Date 09…" at bounding box center [447, 214] width 895 height 428
type input "C1525555"
select select "****"
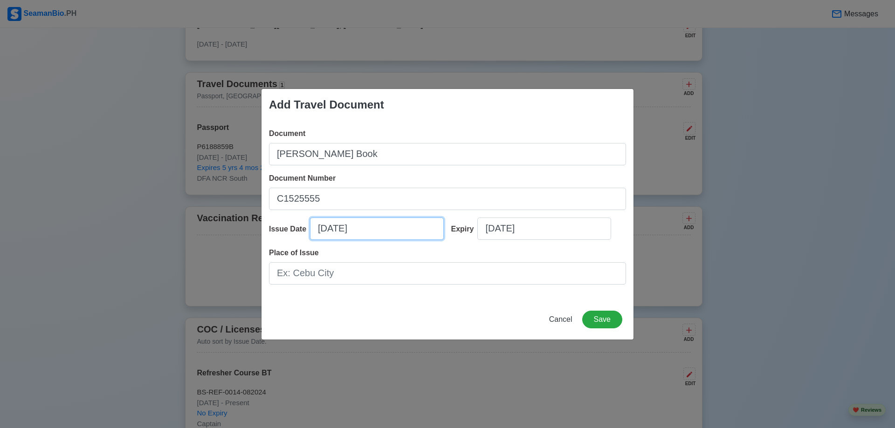
select select "*********"
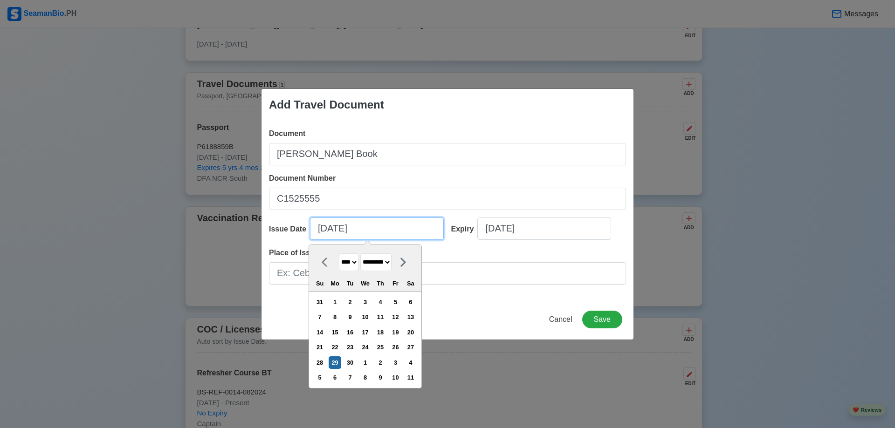
click at [327, 228] on input "09/29/2025" at bounding box center [377, 229] width 134 height 22
drag, startPoint x: 331, startPoint y: 230, endPoint x: 340, endPoint y: 231, distance: 8.9
click at [340, 231] on input "09/29/2025" at bounding box center [377, 229] width 134 height 22
type input "09/05/20"
select select "****"
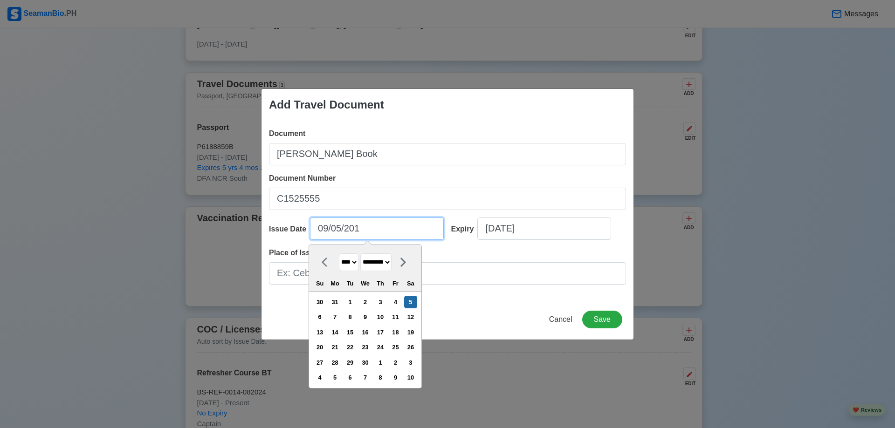
type input "09/05/2019"
select select "****"
type input "09/05/2019"
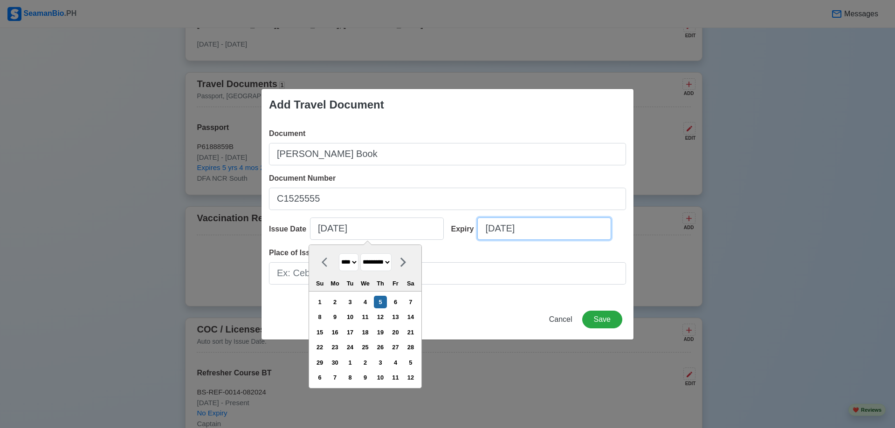
click at [521, 229] on input "09/29/2025" at bounding box center [544, 229] width 134 height 22
select select "****"
select select "*********"
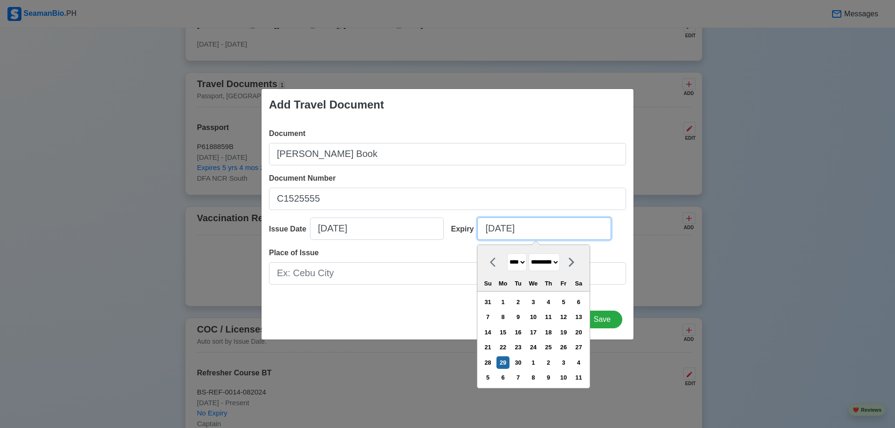
drag, startPoint x: 498, startPoint y: 230, endPoint x: 507, endPoint y: 230, distance: 9.8
click at [507, 230] on input "09/29/2025" at bounding box center [544, 229] width 134 height 22
drag, startPoint x: 537, startPoint y: 229, endPoint x: 543, endPoint y: 230, distance: 6.2
click at [543, 230] on input "09/05/2025" at bounding box center [544, 229] width 134 height 22
type input "09/05/2029"
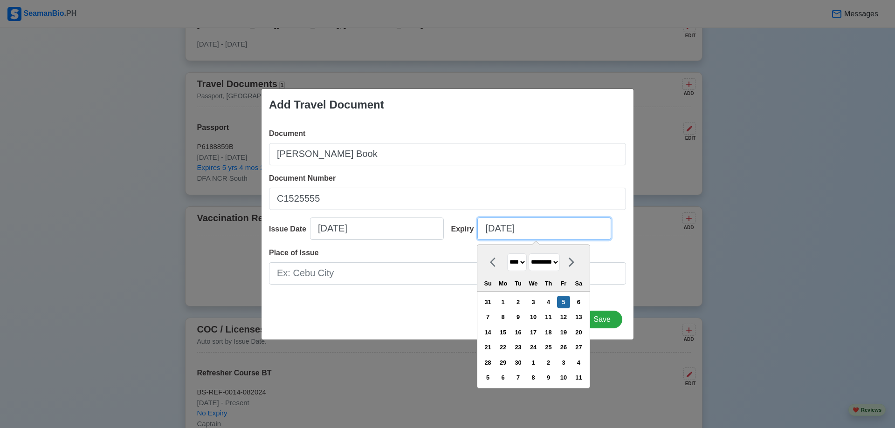
select select "****"
type input "09/05/2029"
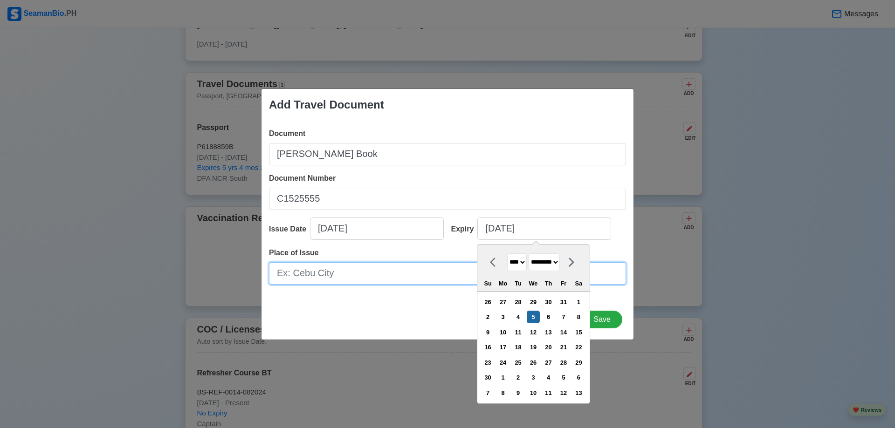
click at [321, 273] on input "Place of Issue" at bounding box center [447, 273] width 357 height 22
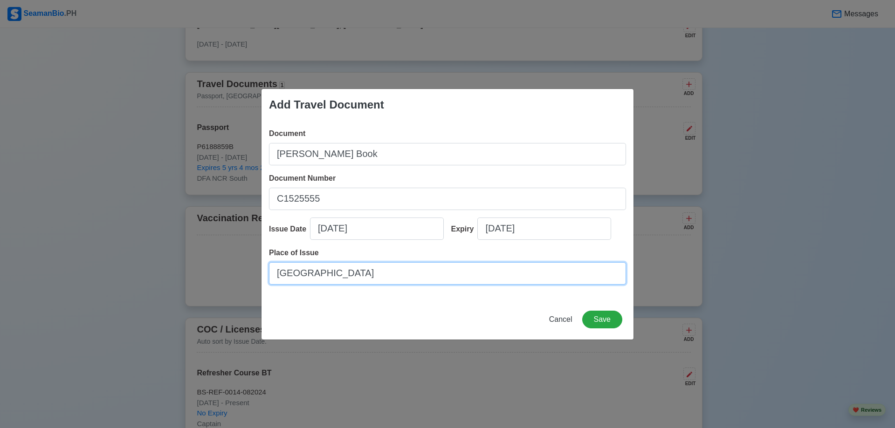
type input "Manila"
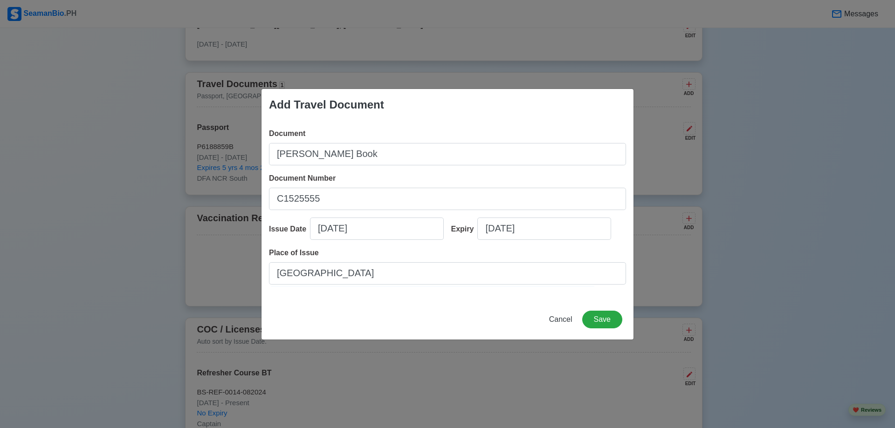
click at [442, 300] on div "Add Travel Document Document Seamans Book Document Number C1525555 Issue Date 0…" at bounding box center [447, 215] width 373 height 252
click at [611, 317] on button "Save" at bounding box center [602, 320] width 40 height 18
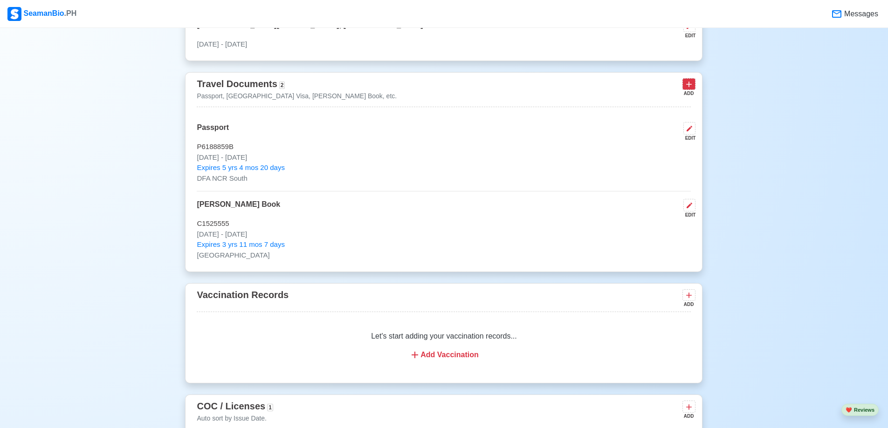
click at [688, 89] on icon at bounding box center [688, 84] width 9 height 9
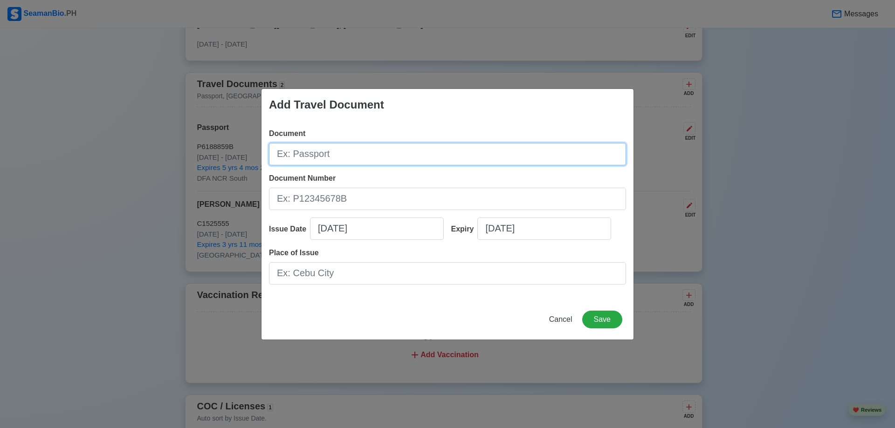
click at [334, 153] on input "Document" at bounding box center [447, 154] width 357 height 22
type input "US Visa"
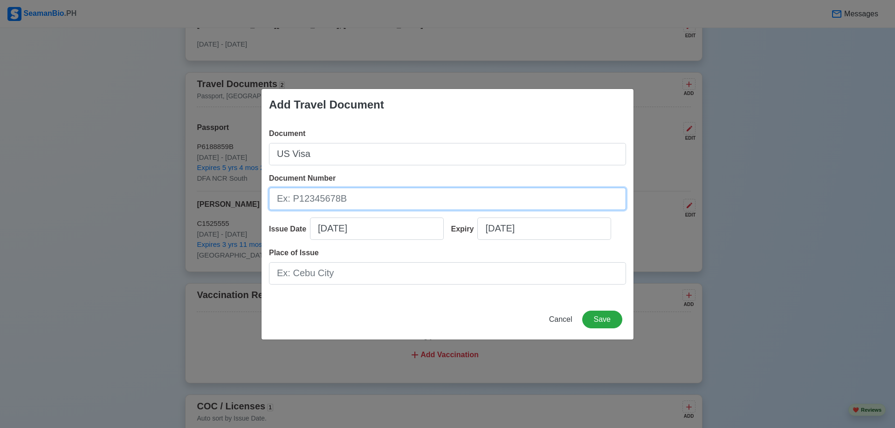
drag, startPoint x: 321, startPoint y: 200, endPoint x: 297, endPoint y: 198, distance: 23.8
click at [321, 200] on input "Document Number" at bounding box center [447, 199] width 357 height 22
select select "****"
select select "*********"
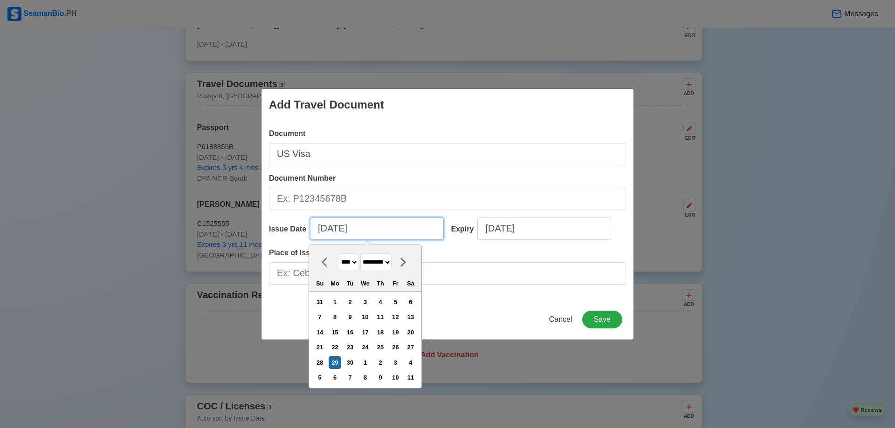
drag, startPoint x: 328, startPoint y: 230, endPoint x: 313, endPoint y: 227, distance: 15.2
click at [313, 227] on input "09/29/2025" at bounding box center [377, 229] width 134 height 22
type input "09/14/2023"
select select "****"
type input "09/14/2023"
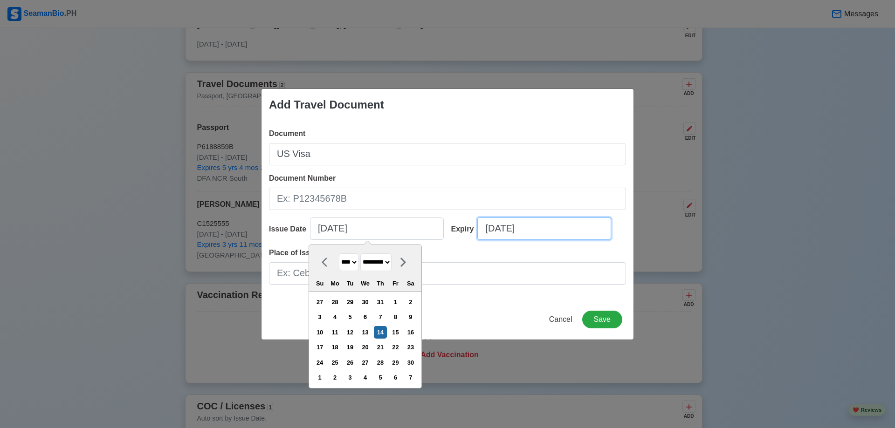
select select "****"
select select "*********"
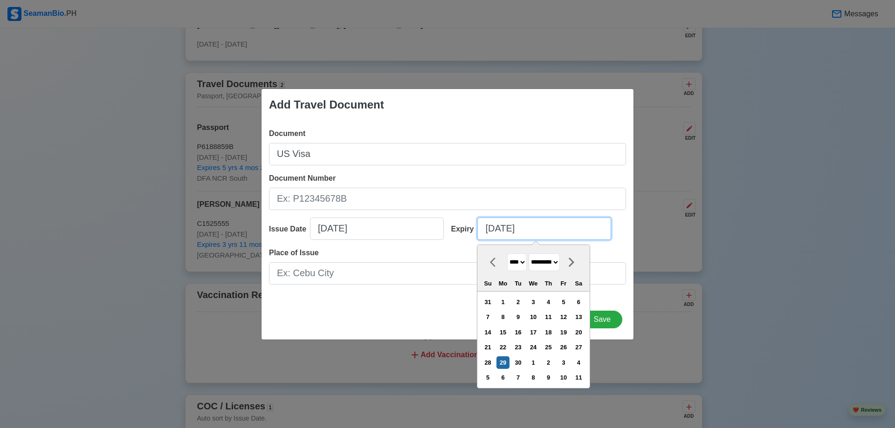
click at [498, 232] on input "09/29/2025" at bounding box center [544, 229] width 134 height 22
drag, startPoint x: 497, startPoint y: 233, endPoint x: 507, endPoint y: 227, distance: 11.7
click at [507, 227] on input "09/29/2025" at bounding box center [544, 229] width 134 height 22
drag, startPoint x: 527, startPoint y: 231, endPoint x: 543, endPoint y: 228, distance: 16.5
click at [543, 228] on input "09/06/2025" at bounding box center [544, 229] width 134 height 22
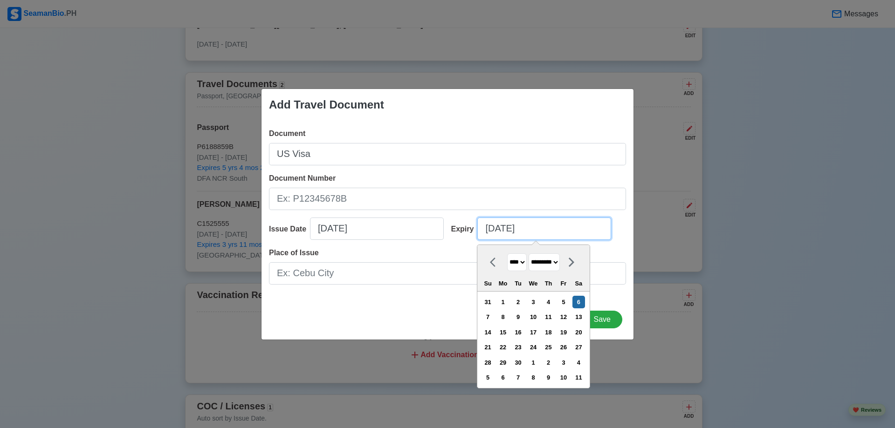
type input "09/06/2023"
select select "****"
type input "09/06/2023"
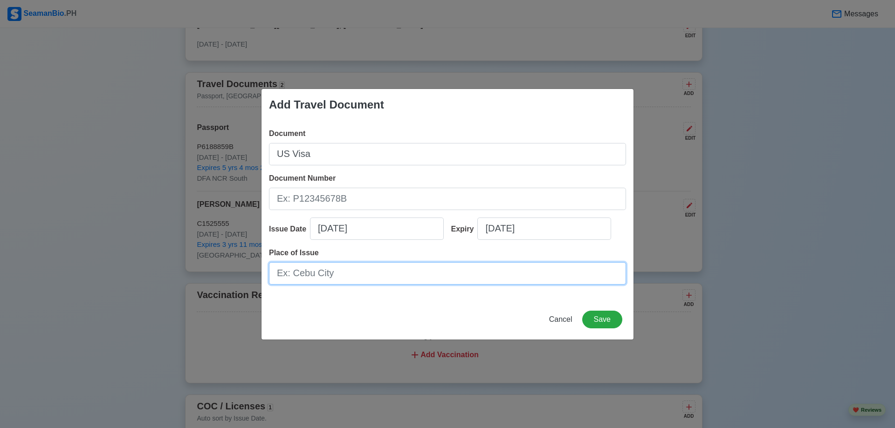
click at [332, 273] on input "Place of Issue" at bounding box center [447, 273] width 357 height 22
type input "Manila"
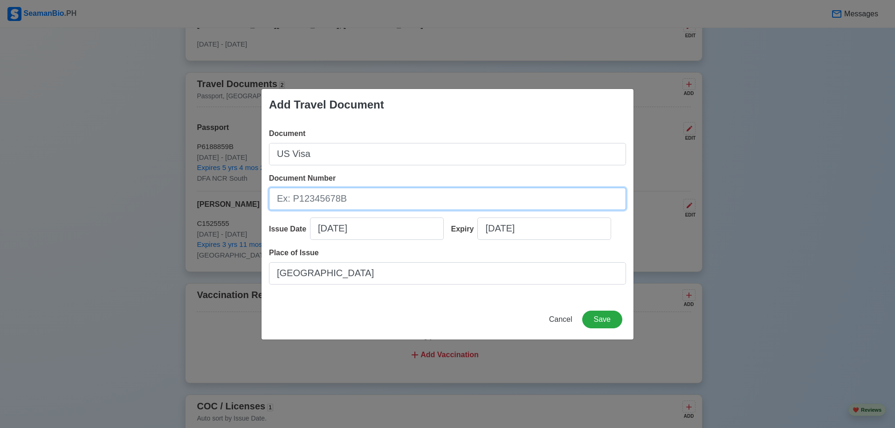
click at [337, 199] on input "Document Number" at bounding box center [447, 199] width 357 height 22
click at [314, 231] on input "09/14/2023" at bounding box center [377, 229] width 134 height 22
select select "****"
select select "*********"
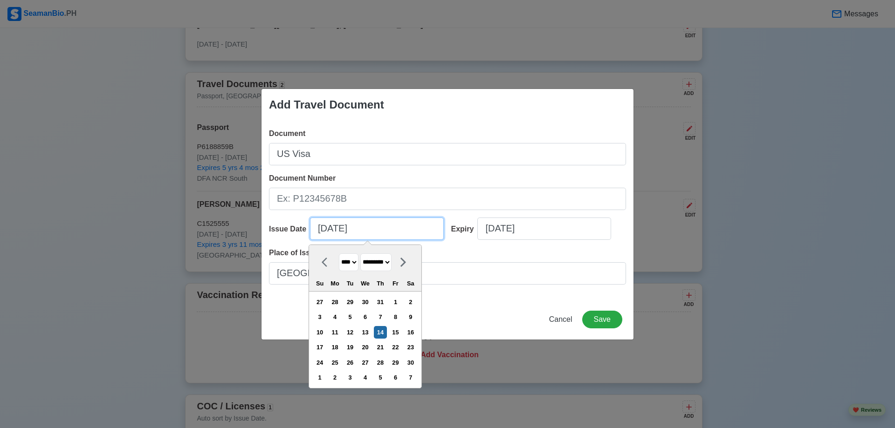
drag, startPoint x: 314, startPoint y: 230, endPoint x: 326, endPoint y: 230, distance: 11.7
click at [326, 230] on input "09/14/2023" at bounding box center [377, 229] width 134 height 22
click at [505, 249] on div "Place of Issue Manila" at bounding box center [447, 265] width 357 height 37
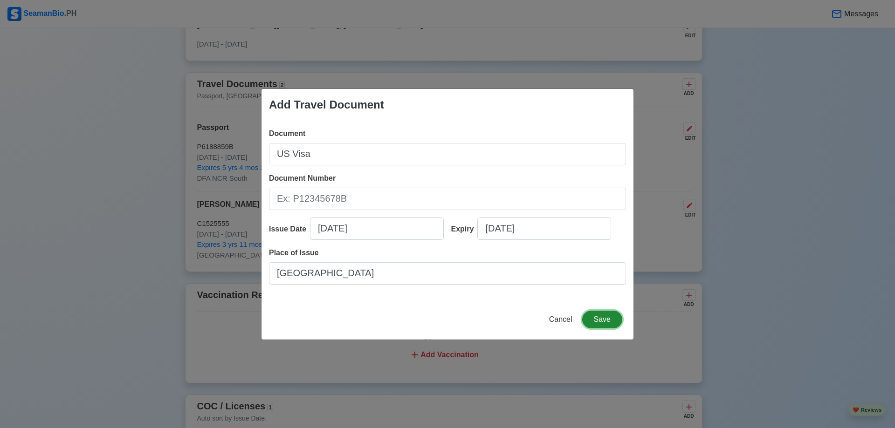
click at [604, 321] on button "Save" at bounding box center [602, 320] width 40 height 18
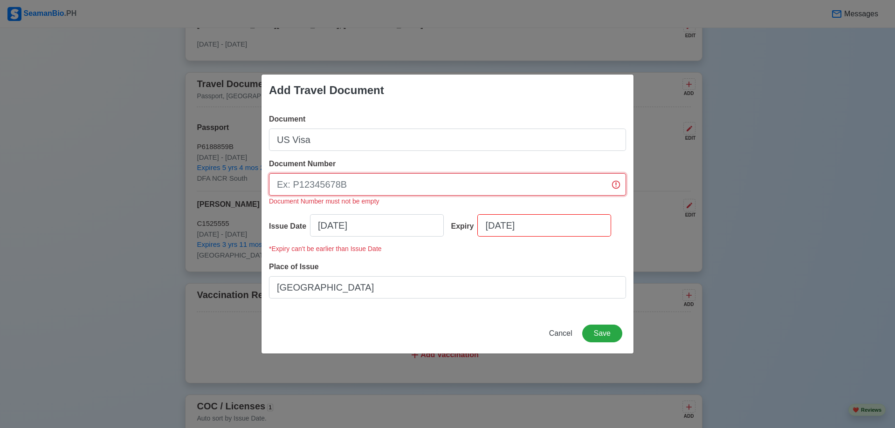
drag, startPoint x: 365, startPoint y: 182, endPoint x: 138, endPoint y: 156, distance: 228.4
click at [138, 156] on div "Add Travel Document Document US Visa Document Number Document Number must not b…" at bounding box center [447, 214] width 895 height 428
click at [560, 334] on span "Cancel" at bounding box center [560, 333] width 23 height 8
type input "09/29/2025"
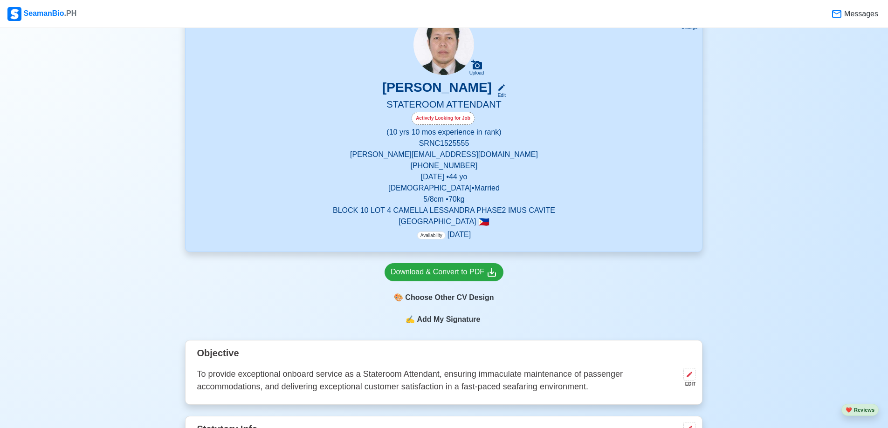
scroll to position [0, 0]
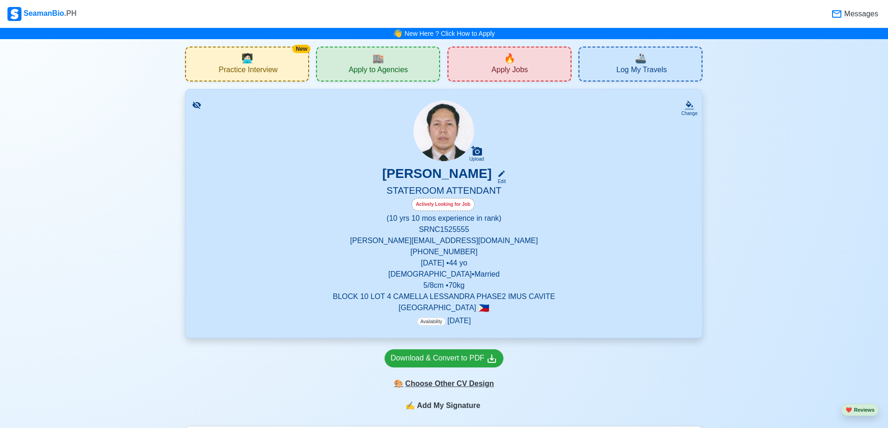
drag, startPoint x: 417, startPoint y: 389, endPoint x: 422, endPoint y: 388, distance: 5.8
click at [422, 388] on div "🎨 Choose Other CV Design" at bounding box center [443, 384] width 119 height 18
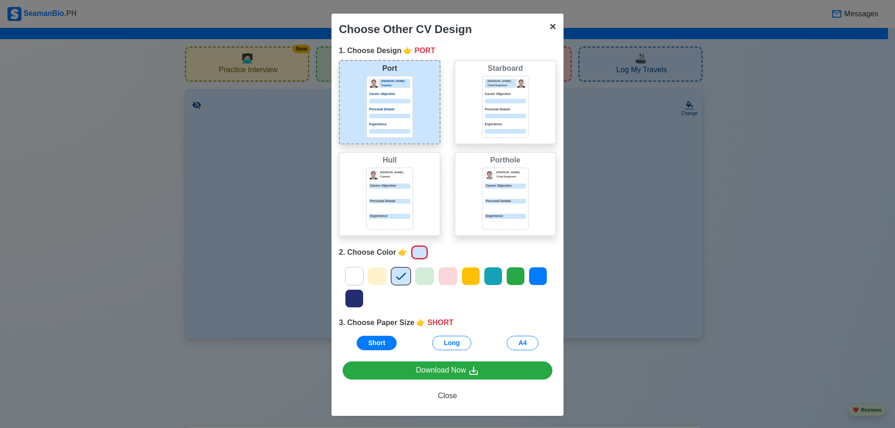
click at [552, 27] on span "×" at bounding box center [552, 26] width 7 height 13
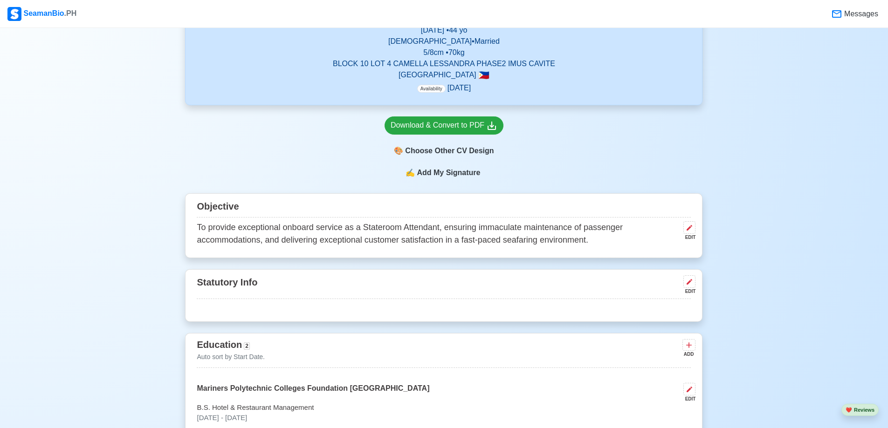
scroll to position [466, 0]
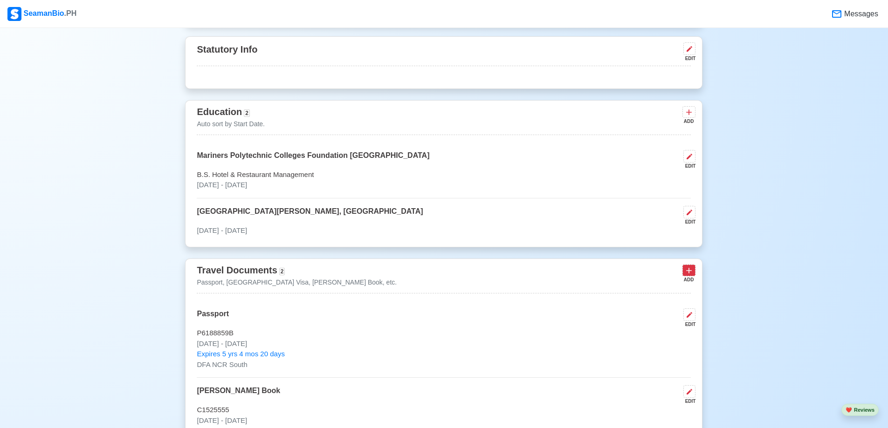
click at [686, 275] on icon at bounding box center [688, 270] width 9 height 9
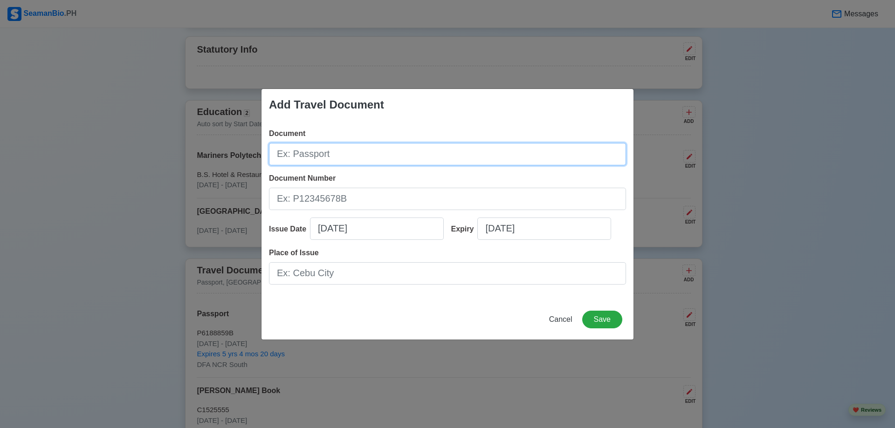
click at [309, 162] on input "Document" at bounding box center [447, 154] width 357 height 22
type input "US Visa"
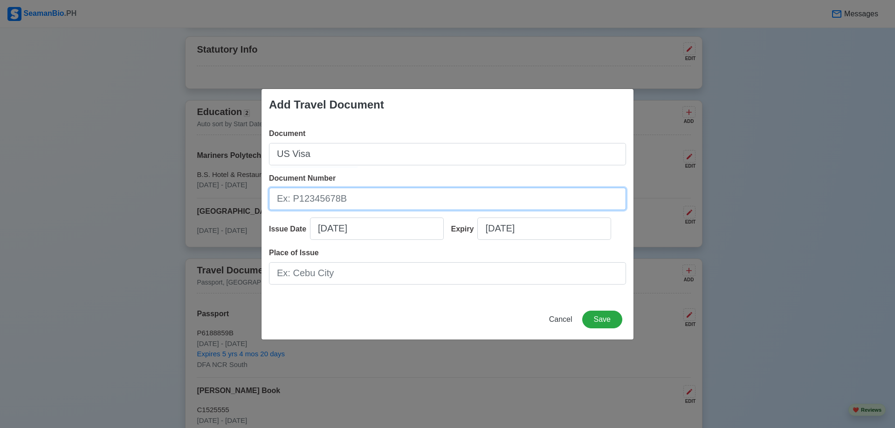
click at [321, 198] on input "Document Number" at bounding box center [447, 199] width 357 height 22
type input "T4268546"
select select "****"
select select "*********"
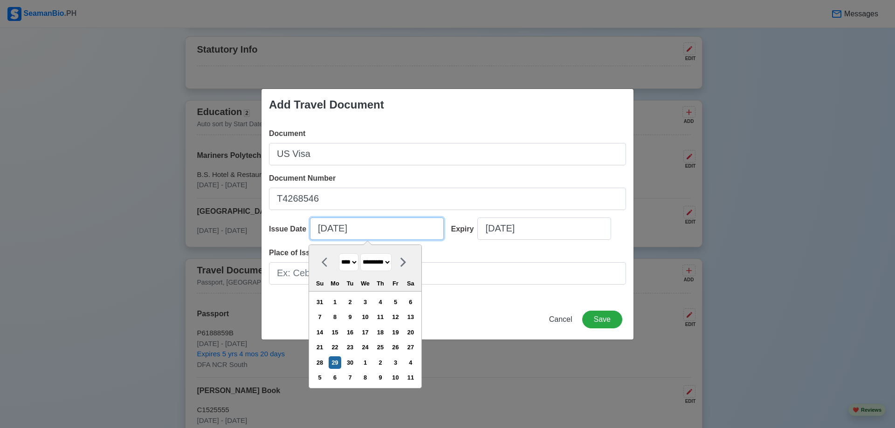
drag, startPoint x: 326, startPoint y: 228, endPoint x: 296, endPoint y: 223, distance: 30.3
click at [296, 223] on div "Issue Date 09/29/2025 **** **** **** **** **** **** **** **** **** **** **** **…" at bounding box center [356, 233] width 175 height 30
type input "09/14/2023"
select select "****"
type input "09/14/2023"
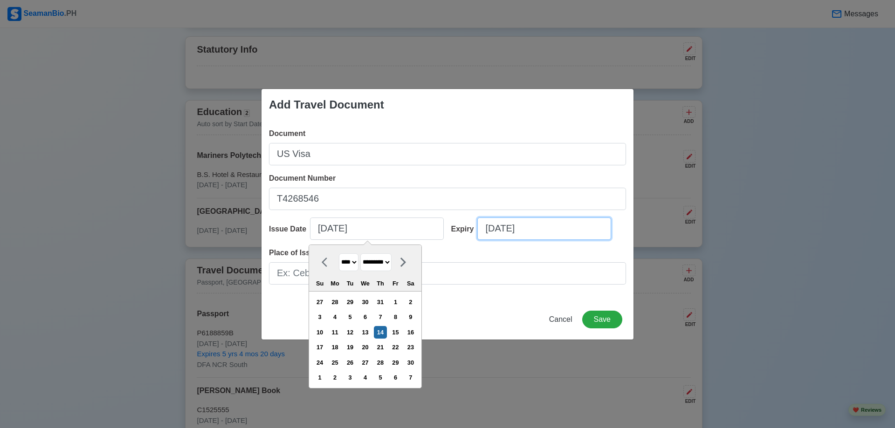
select select "****"
select select "*********"
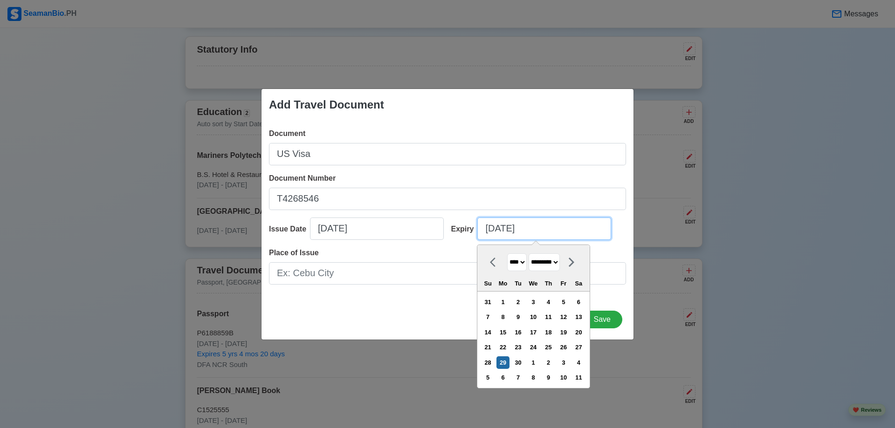
click at [496, 231] on input "09/29/2025" at bounding box center [544, 229] width 134 height 22
drag, startPoint x: 500, startPoint y: 229, endPoint x: 509, endPoint y: 231, distance: 9.0
click at [509, 231] on input "09/29/2025" at bounding box center [544, 229] width 134 height 22
drag, startPoint x: 523, startPoint y: 230, endPoint x: 533, endPoint y: 230, distance: 10.2
click at [533, 230] on input "09/06/2025" at bounding box center [544, 229] width 134 height 22
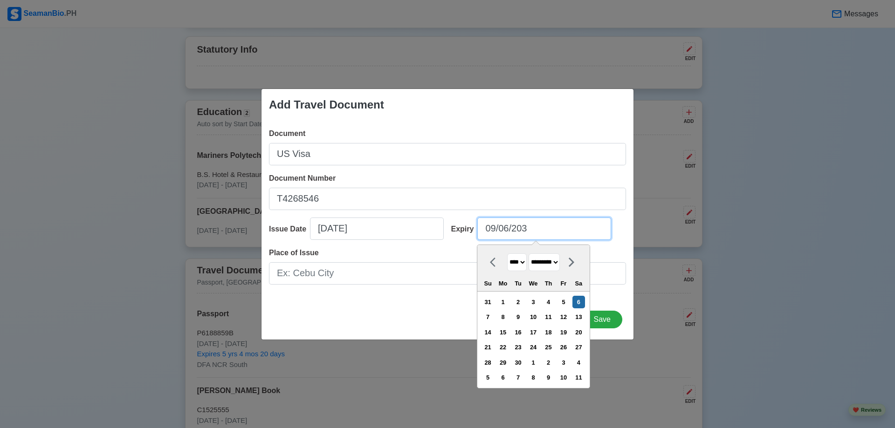
type input "09/06/2033"
select select "****"
type input "09/06/2033"
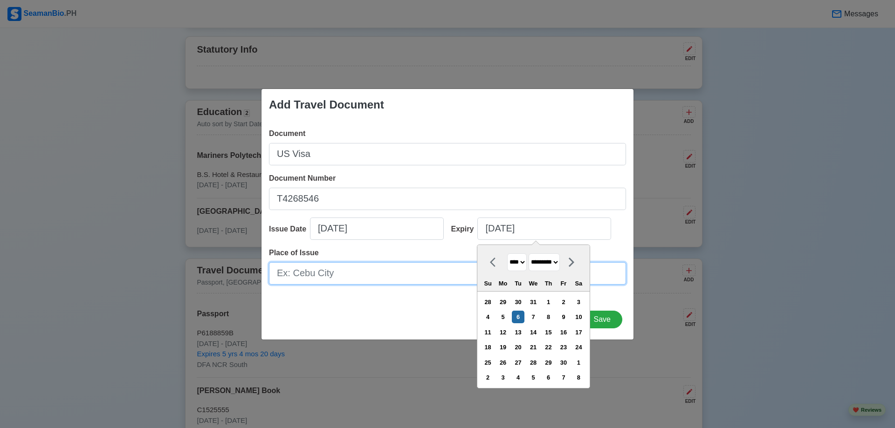
click at [393, 280] on input "Place of Issue" at bounding box center [447, 273] width 357 height 22
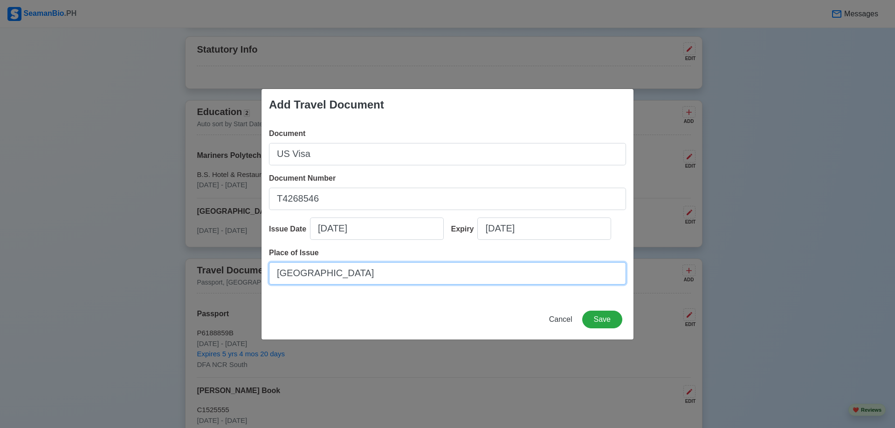
type input "Manila"
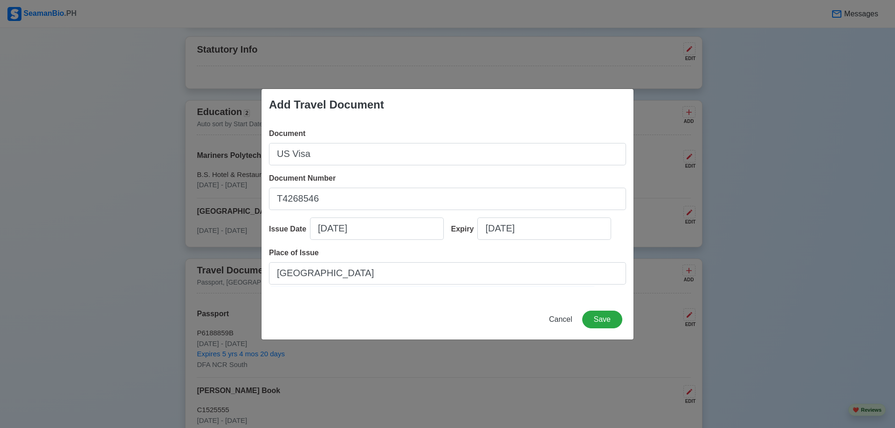
click at [399, 299] on div "Document US Visa Document Number T4268546 Issue Date 09/14/2023 Expiry 09/06/20…" at bounding box center [447, 210] width 372 height 179
click at [605, 322] on button "Save" at bounding box center [602, 320] width 40 height 18
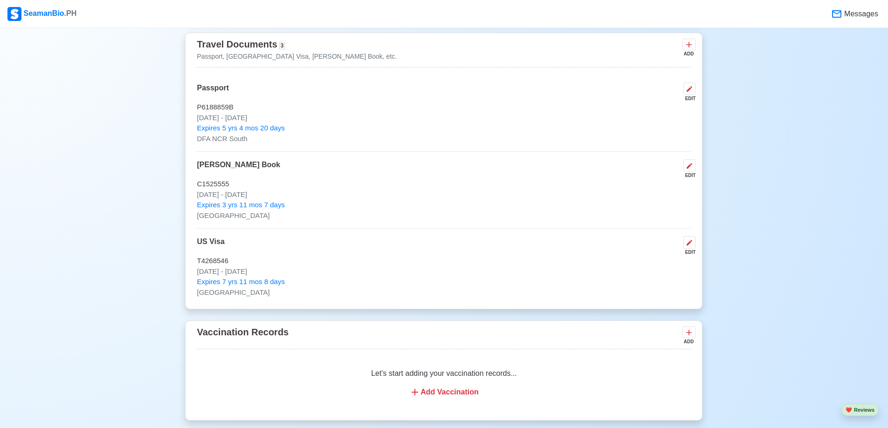
scroll to position [745, 0]
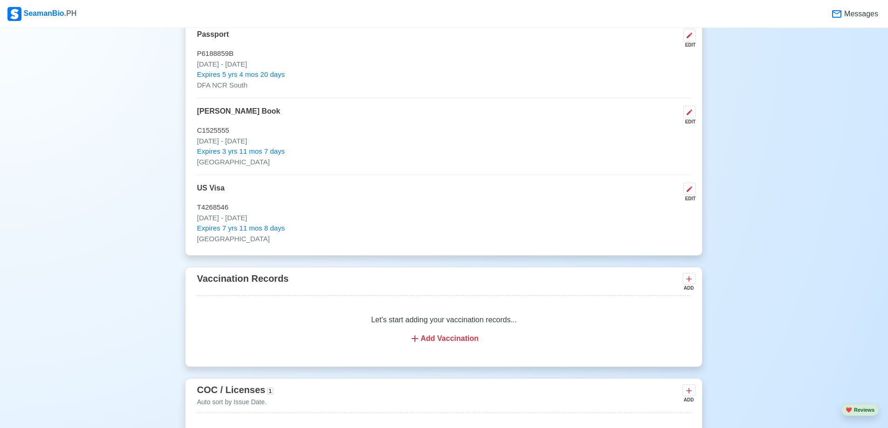
click at [465, 343] on div "Add Vaccination" at bounding box center [443, 338] width 471 height 11
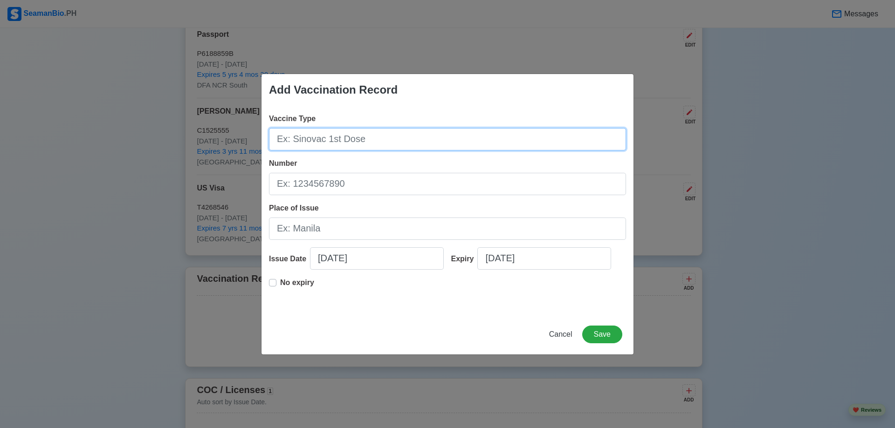
click at [356, 137] on input "Vaccine Type" at bounding box center [447, 139] width 357 height 22
type input "Janssen"
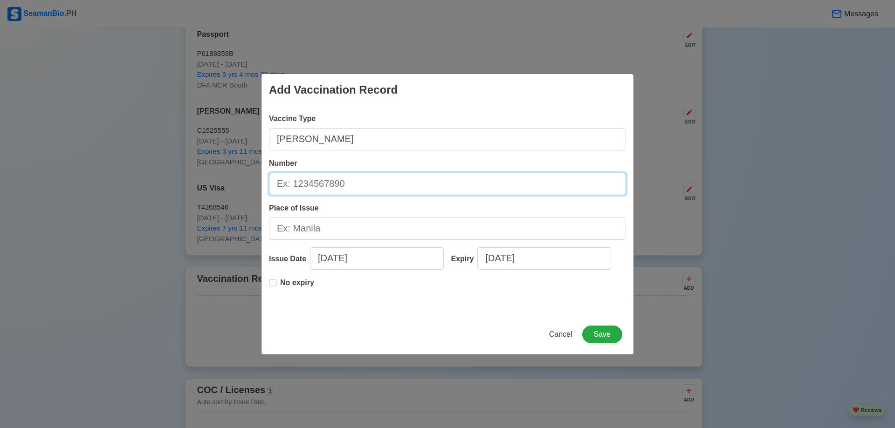
click at [327, 184] on input "Number" at bounding box center [447, 184] width 357 height 22
type input "XD985"
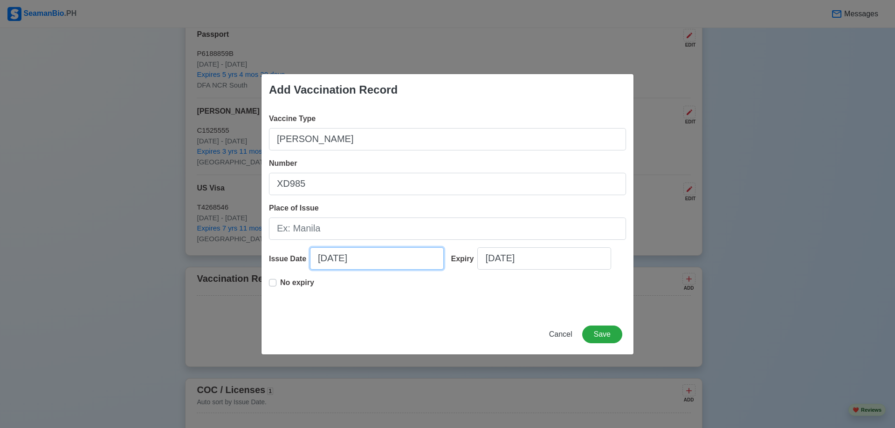
click at [349, 259] on input "09/29/2025" at bounding box center [377, 258] width 134 height 22
select select "****"
select select "*********"
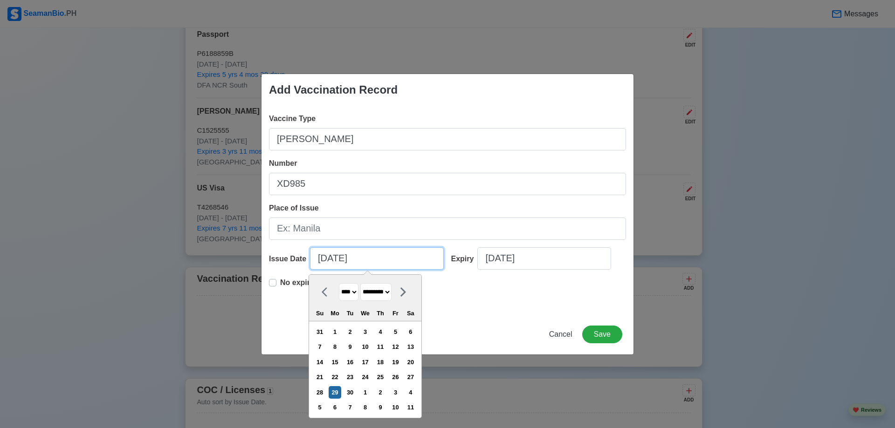
drag, startPoint x: 328, startPoint y: 258, endPoint x: 304, endPoint y: 256, distance: 23.4
click at [306, 256] on div "Issue Date 09/29/2025 **** **** **** **** **** **** **** **** **** **** **** **…" at bounding box center [356, 262] width 175 height 30
type input "08/29/2025"
select select "******"
type input "08/11/2021"
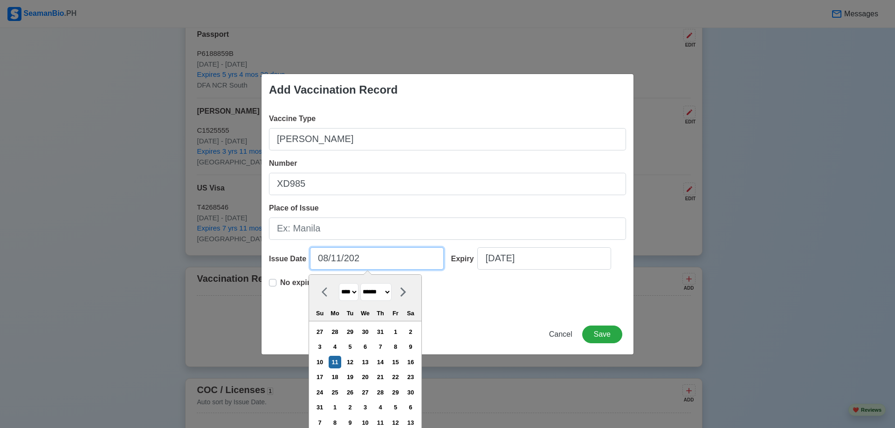
select select "****"
type input "08/11/2021"
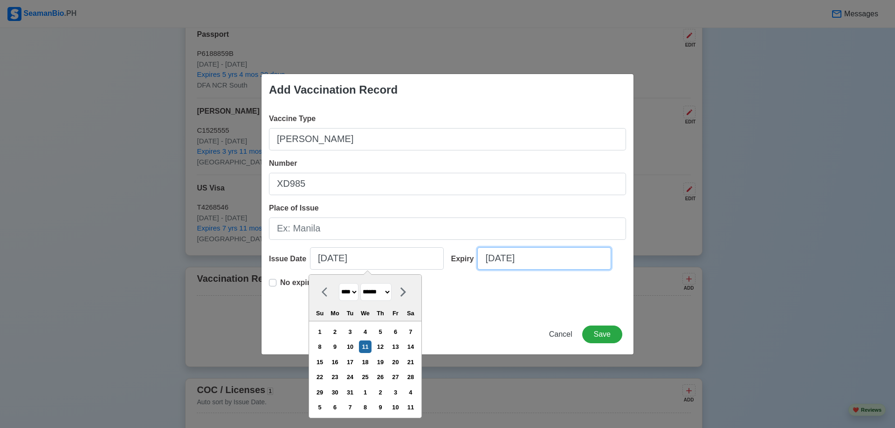
click at [534, 269] on div "Expiry 09/29/2025" at bounding box center [535, 262] width 182 height 30
select select "****"
select select "*********"
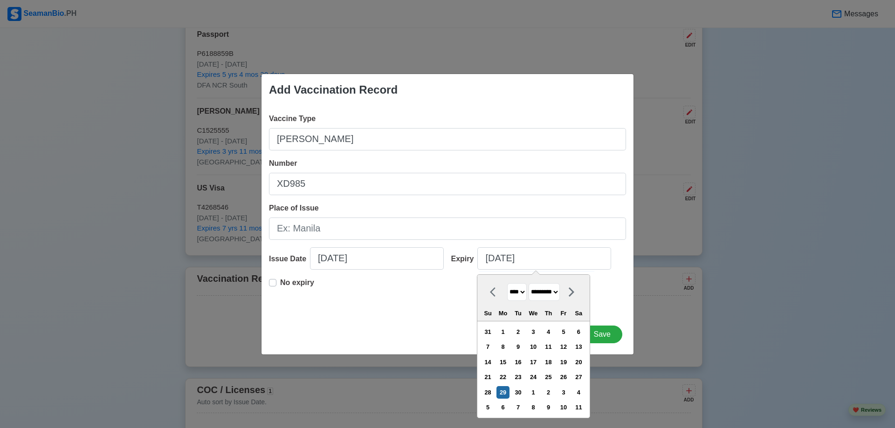
click at [454, 283] on div "No expiry" at bounding box center [447, 292] width 357 height 30
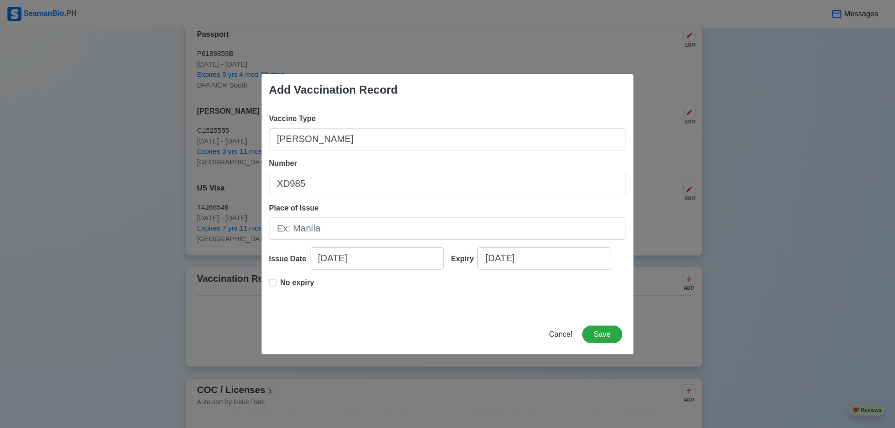
click at [280, 280] on label "No expiry" at bounding box center [297, 286] width 34 height 19
type input "08/11/2021"
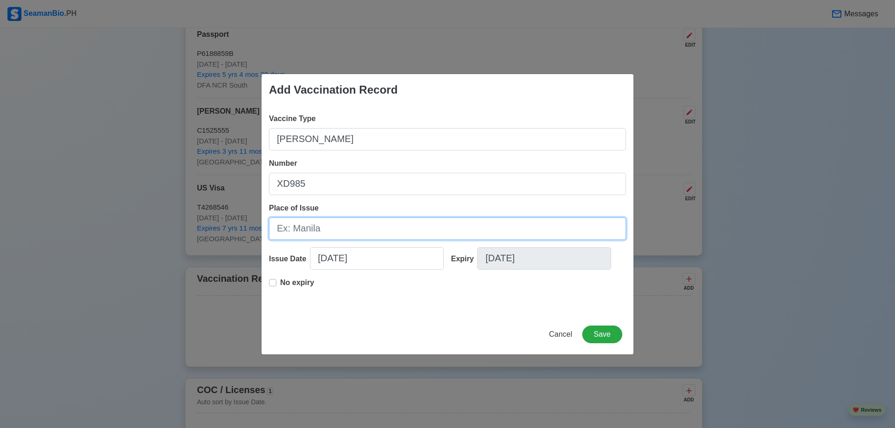
click at [327, 233] on input "Place of Issue" at bounding box center [447, 229] width 357 height 22
click at [329, 229] on input "Place of Issue" at bounding box center [447, 229] width 357 height 22
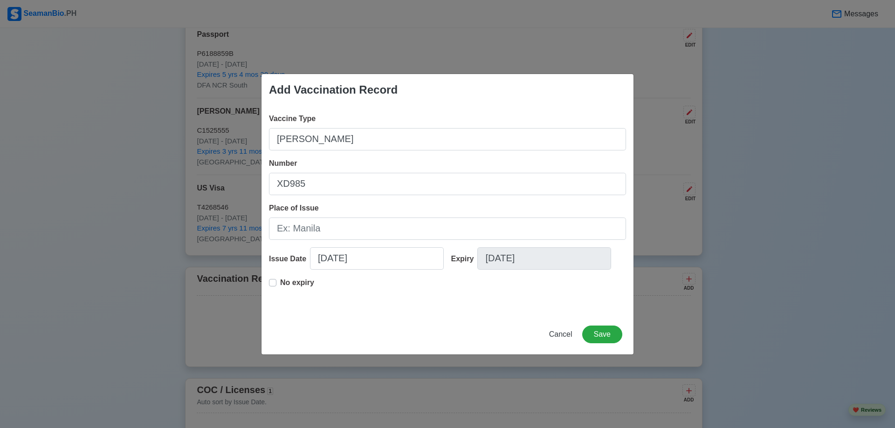
click at [461, 312] on div "Vaccine Type Janssen Number XD985 Place of Issue Issue Date 08/11/2021 Expiry 0…" at bounding box center [447, 210] width 372 height 209
click at [602, 334] on button "Save" at bounding box center [602, 335] width 40 height 18
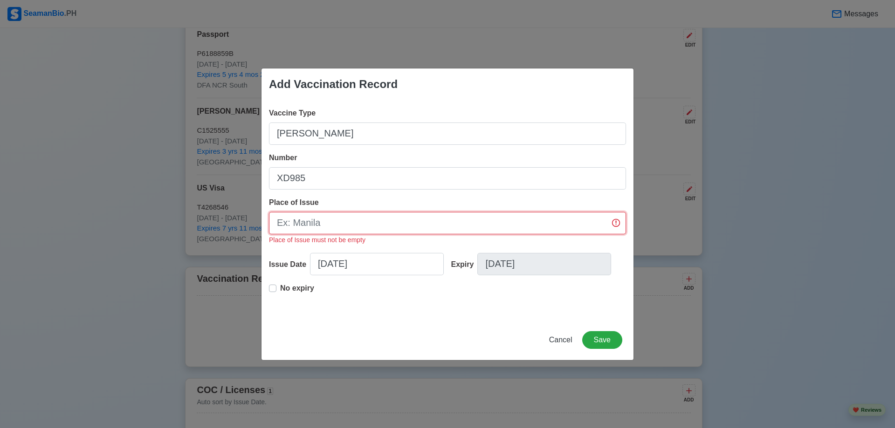
click at [335, 218] on input "Place of Issue" at bounding box center [447, 223] width 357 height 22
type input "Italy"
click at [391, 302] on div "No expiry" at bounding box center [447, 298] width 357 height 30
click at [609, 339] on button "Save" at bounding box center [602, 340] width 40 height 18
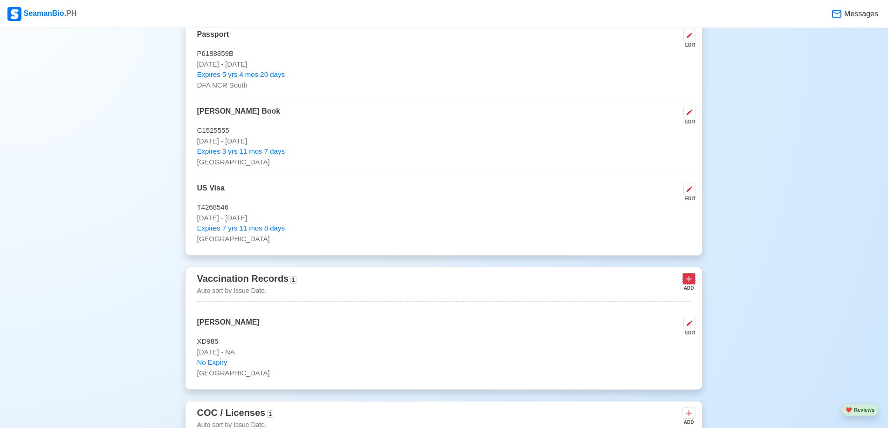
click at [689, 282] on icon at bounding box center [689, 280] width 6 height 6
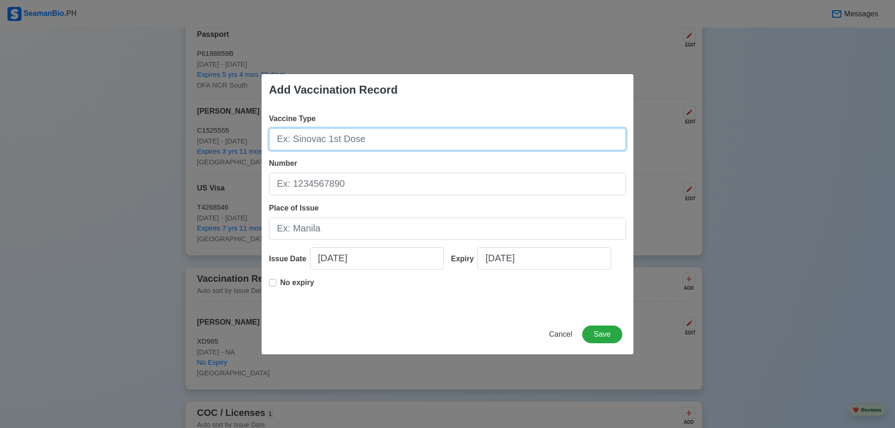
click at [316, 137] on input "Vaccine Type" at bounding box center [447, 139] width 357 height 22
type input "Moderna"
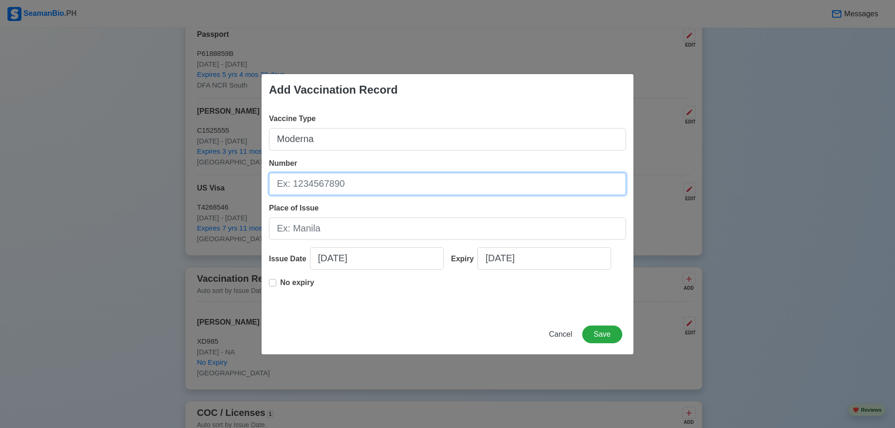
click at [298, 181] on input "Number" at bounding box center [447, 184] width 357 height 22
type input "033F2IA"
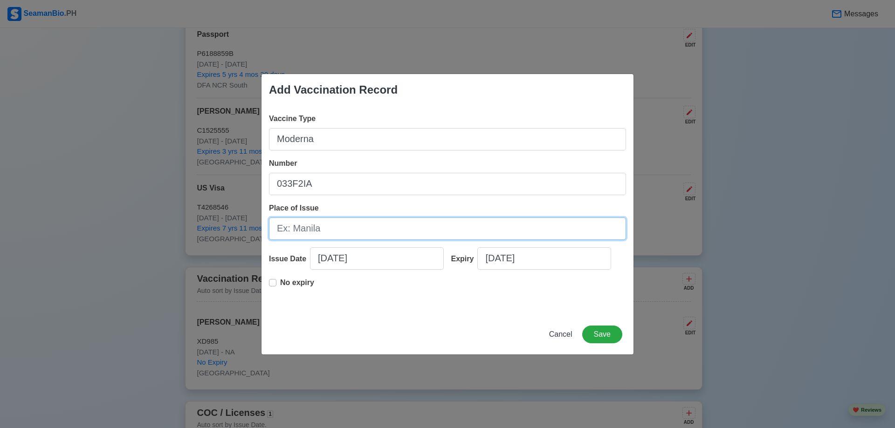
click at [320, 227] on input "Place of Issue" at bounding box center [447, 229] width 357 height 22
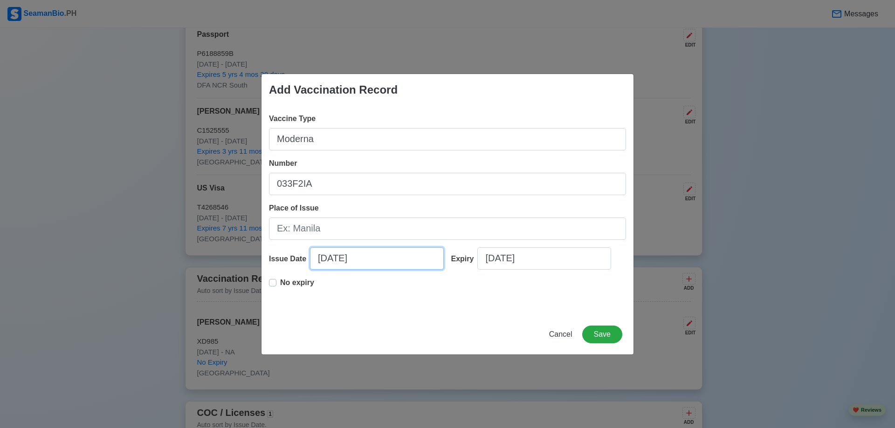
click at [400, 265] on input "09/29/2025" at bounding box center [377, 258] width 134 height 22
select select "****"
select select "*********"
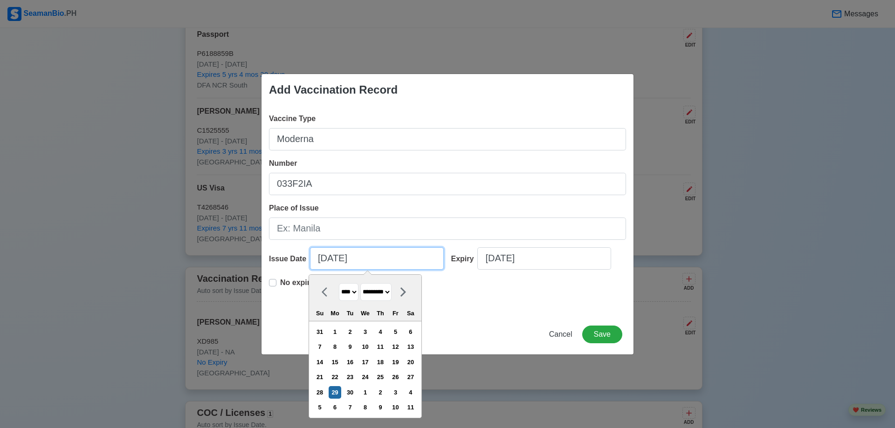
drag, startPoint x: 328, startPoint y: 260, endPoint x: 296, endPoint y: 257, distance: 32.8
click at [302, 257] on div "Issue Date 09/29/2025 **** **** **** **** **** **** **** **** **** **** **** **…" at bounding box center [356, 262] width 175 height 30
drag, startPoint x: 368, startPoint y: 256, endPoint x: 226, endPoint y: 251, distance: 142.2
click at [226, 251] on div "Add Vaccination Record Vaccine Type Moderna Number 033F2IA Place of Issue Issue…" at bounding box center [447, 214] width 895 height 428
type input "1"
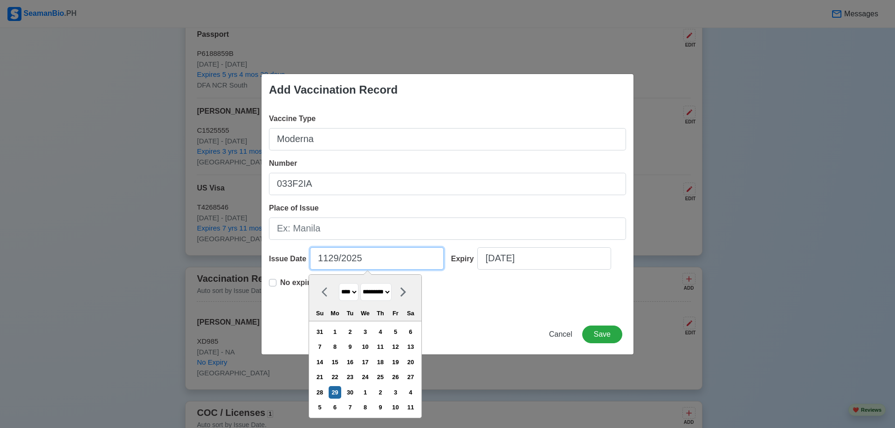
select select "*******"
type input "11"
select select "********"
type input "11/11/2"
select select "****"
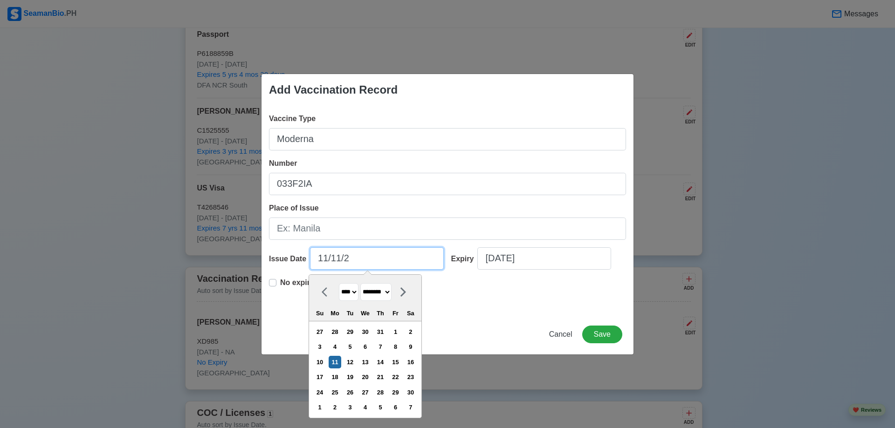
type input "11/11/20"
select select "****"
type input "11/11/2021"
select select "****"
type input "11/11/2021"
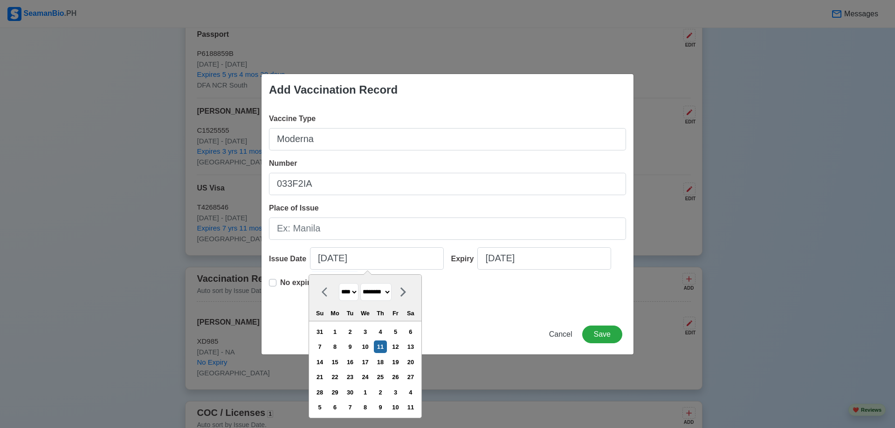
click at [504, 304] on div "No expiry" at bounding box center [447, 292] width 357 height 30
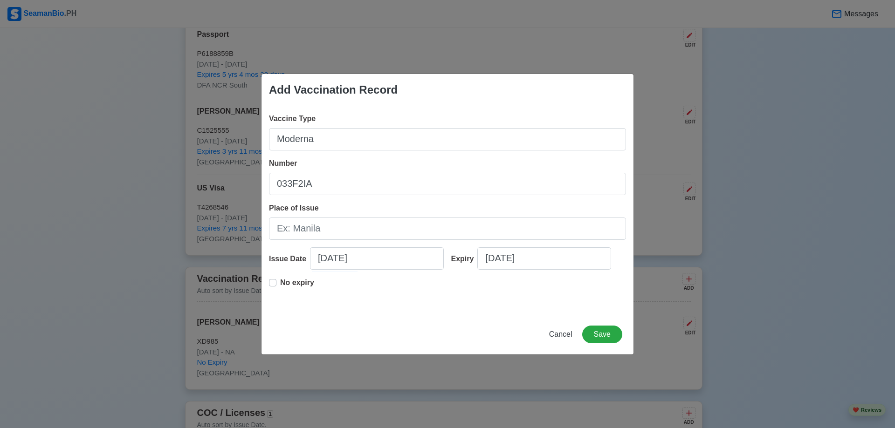
click at [276, 280] on div "No expiry" at bounding box center [291, 286] width 45 height 19
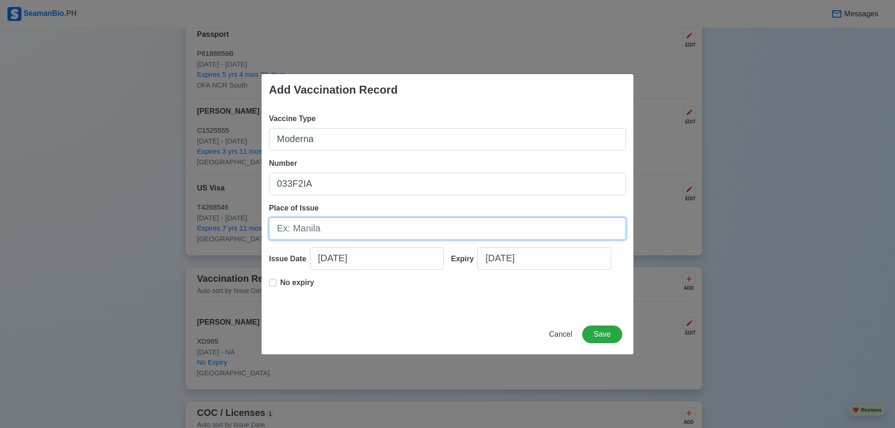
click at [297, 233] on input "Place of Issue" at bounding box center [447, 229] width 357 height 22
type input "Italy"
click at [427, 323] on div "Add Vaccination Record Vaccine Type Moderna Number 033F2IA Place of Issue Italy…" at bounding box center [447, 214] width 373 height 281
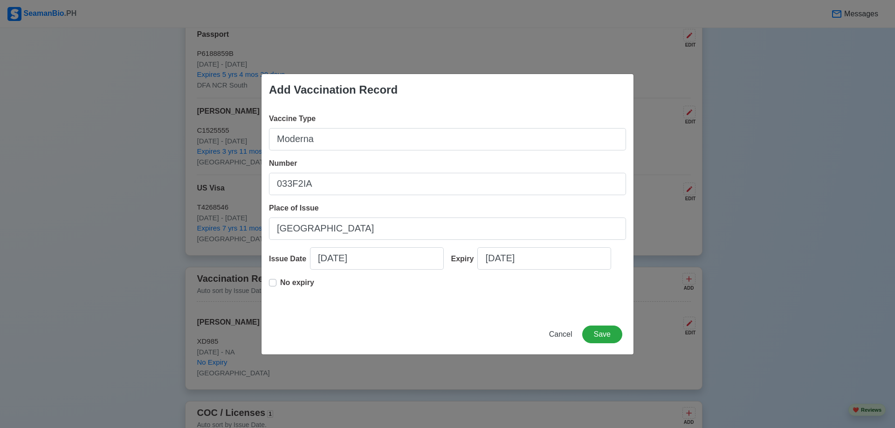
click at [280, 282] on label "No expiry" at bounding box center [297, 286] width 34 height 19
type input "11/11/2021"
click at [414, 315] on div "Add Vaccination Record Vaccine Type Moderna Number 033F2IA Place of Issue Italy…" at bounding box center [447, 214] width 373 height 281
click at [606, 334] on button "Save" at bounding box center [602, 335] width 40 height 18
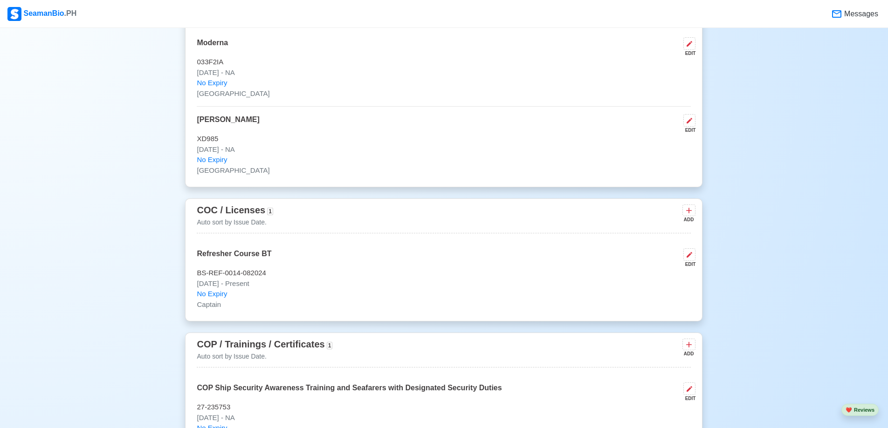
scroll to position [1072, 0]
